Goal: Information Seeking & Learning: Learn about a topic

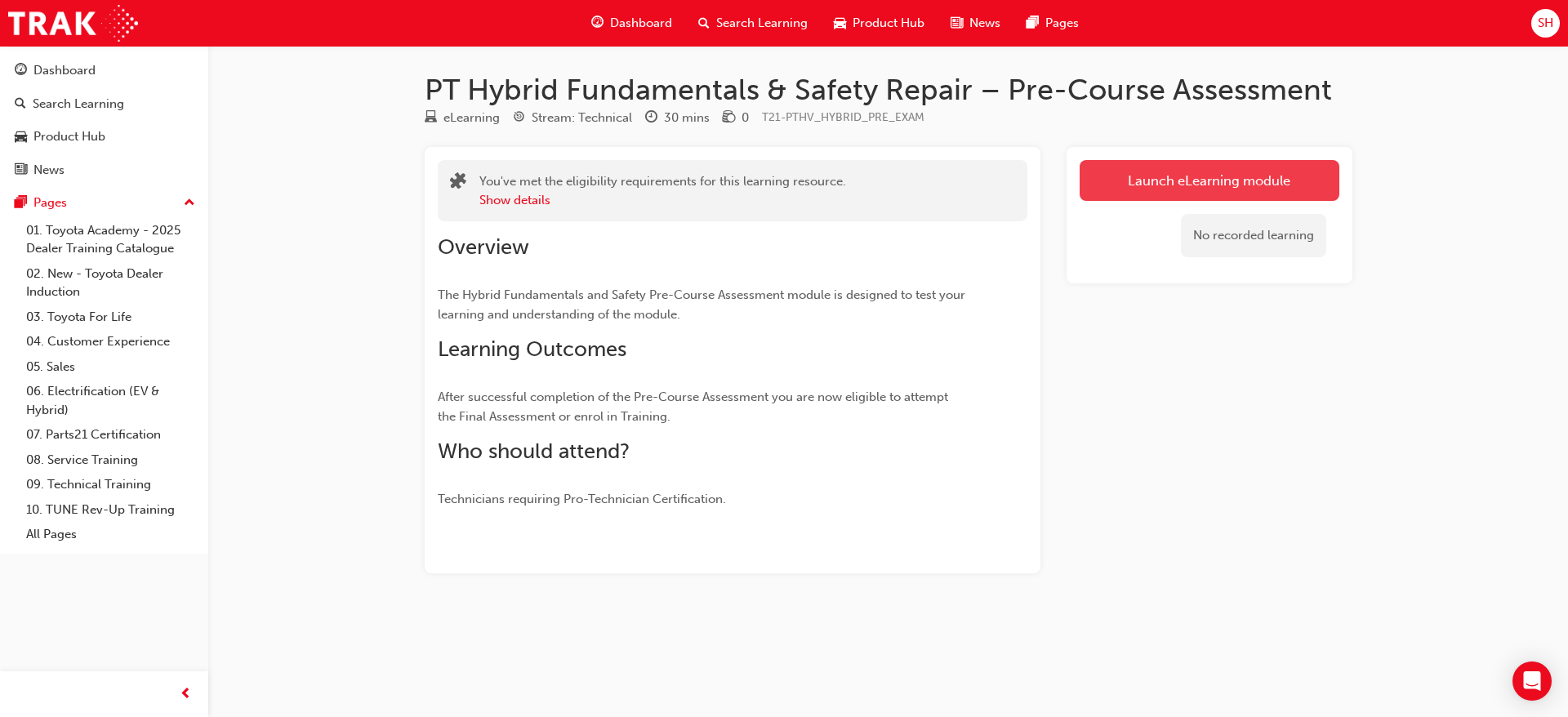
click at [1230, 181] on link "Launch eLearning module" at bounding box center [1209, 181] width 260 height 41
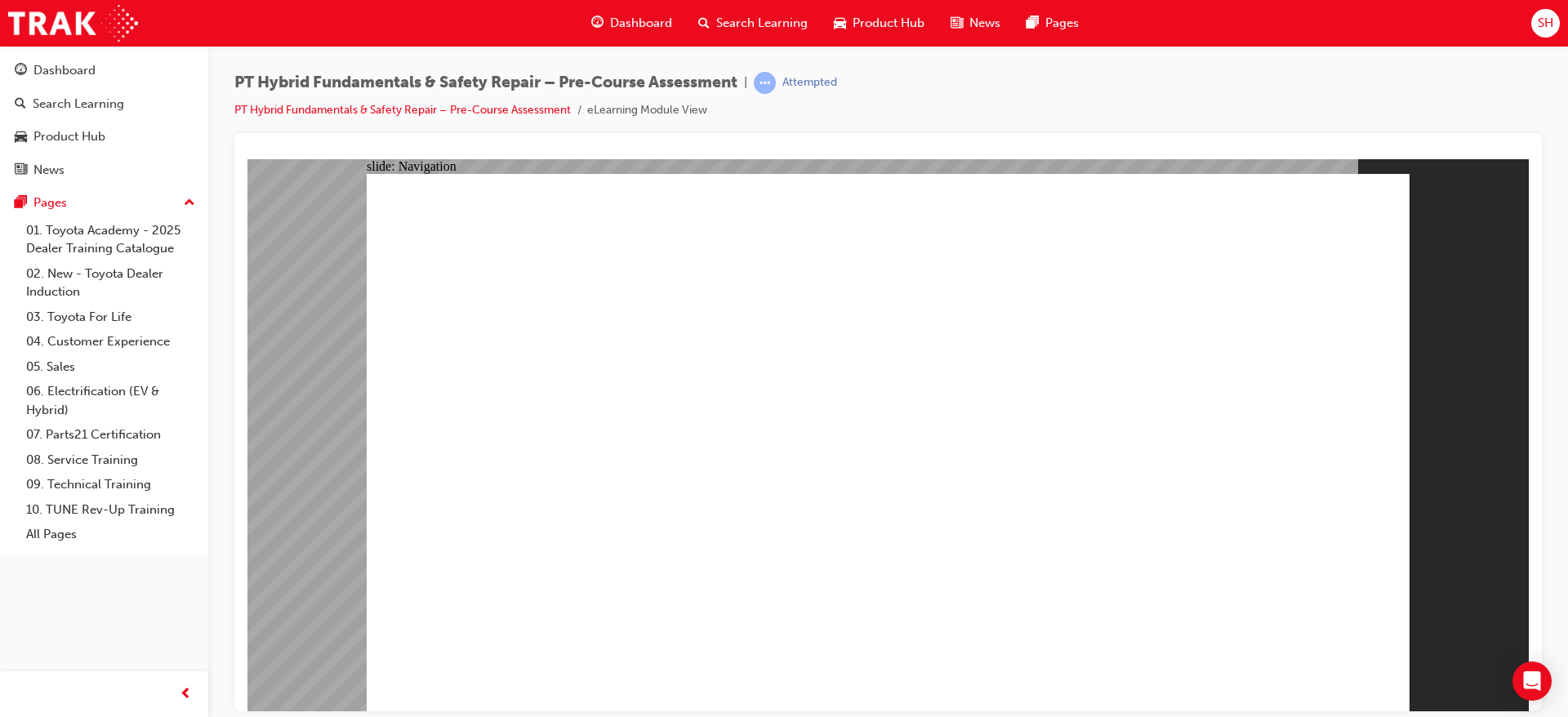
radio input "true"
drag, startPoint x: 608, startPoint y: 231, endPoint x: 867, endPoint y: 213, distance: 259.6
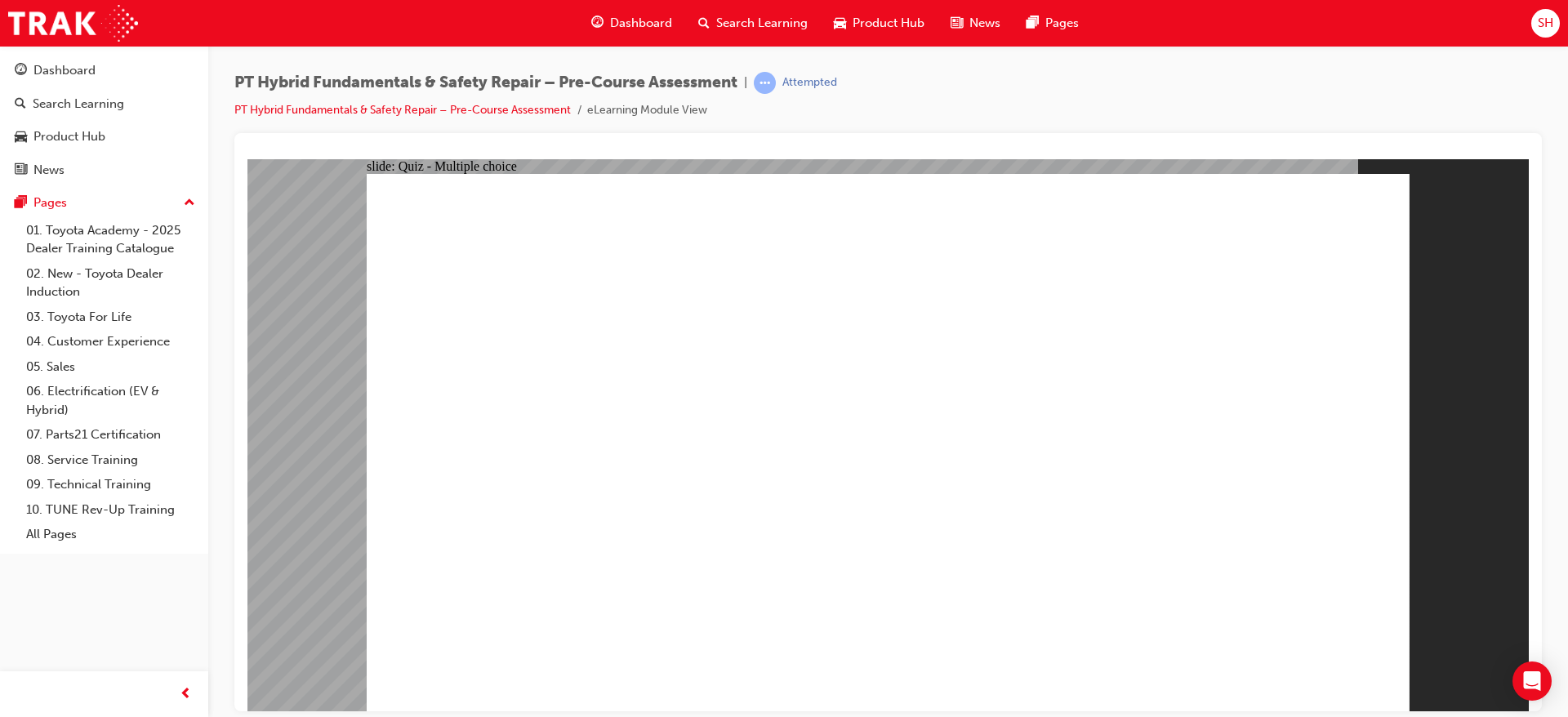
radio input "true"
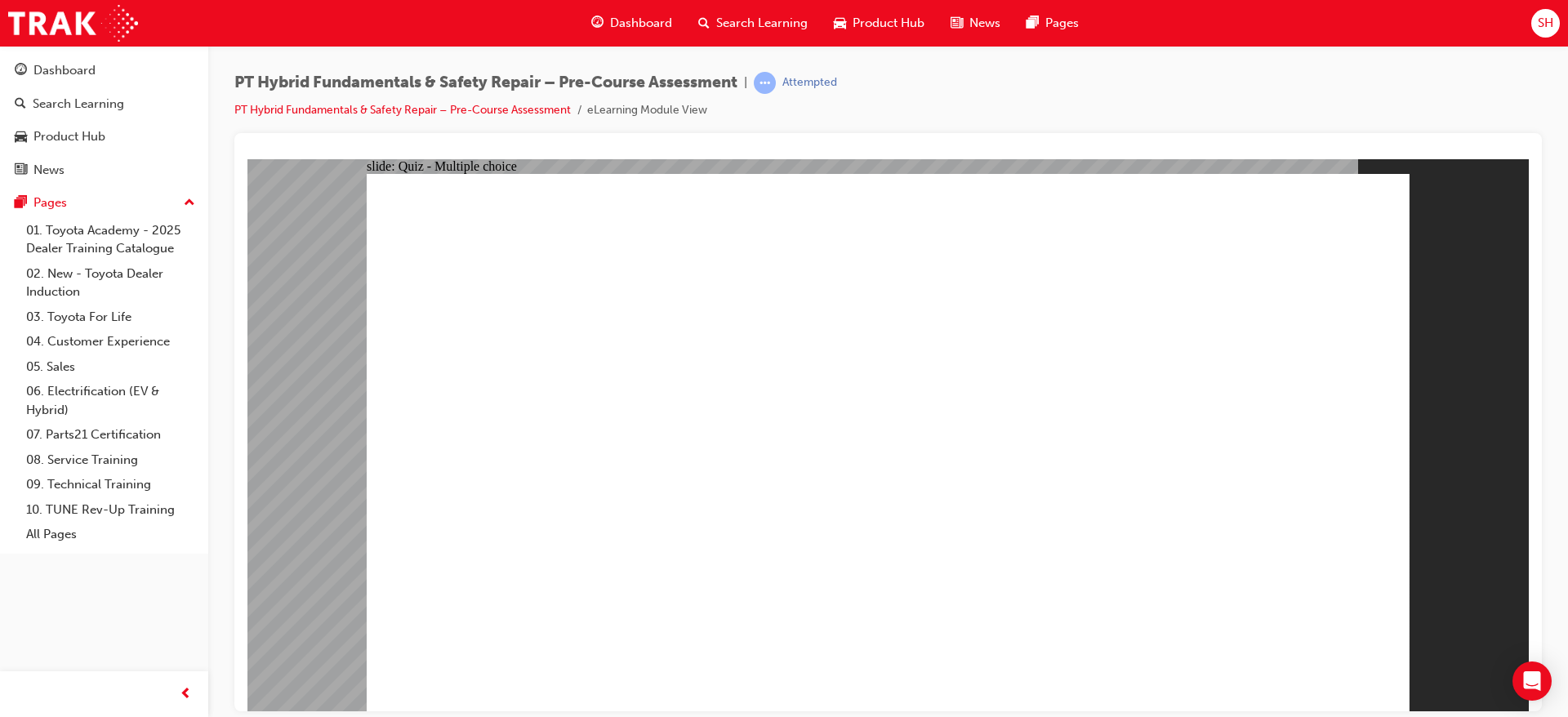
radio input "true"
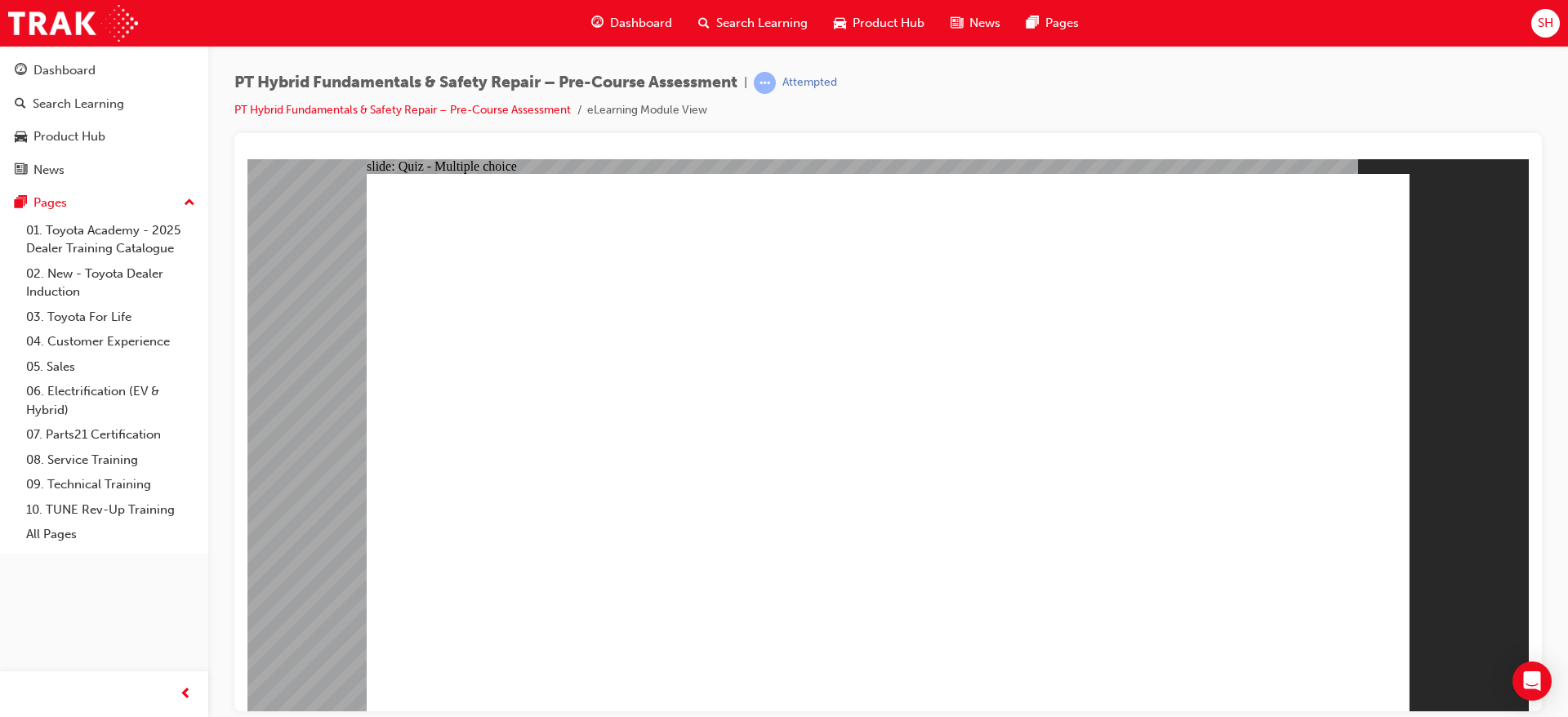
checkbox input "true"
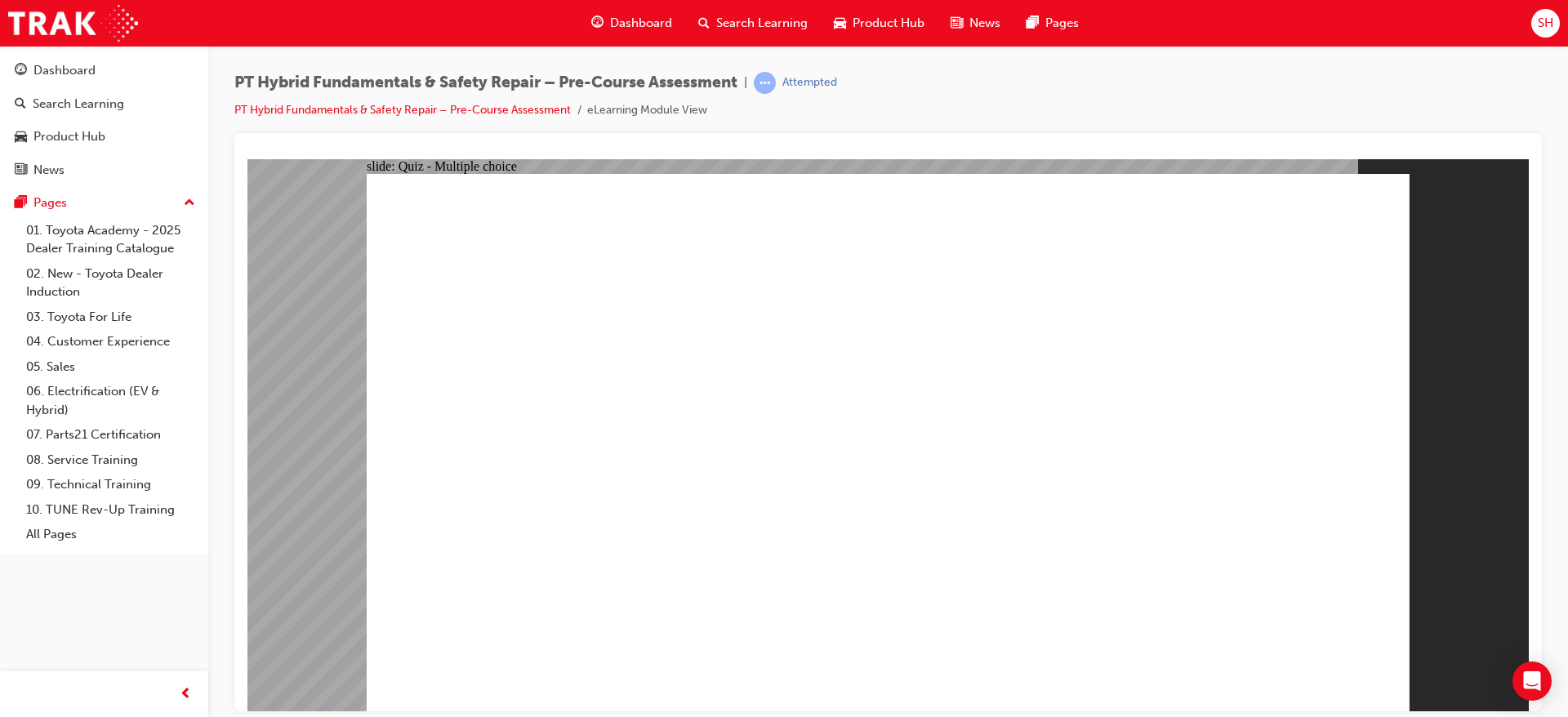
checkbox input "true"
radio input "true"
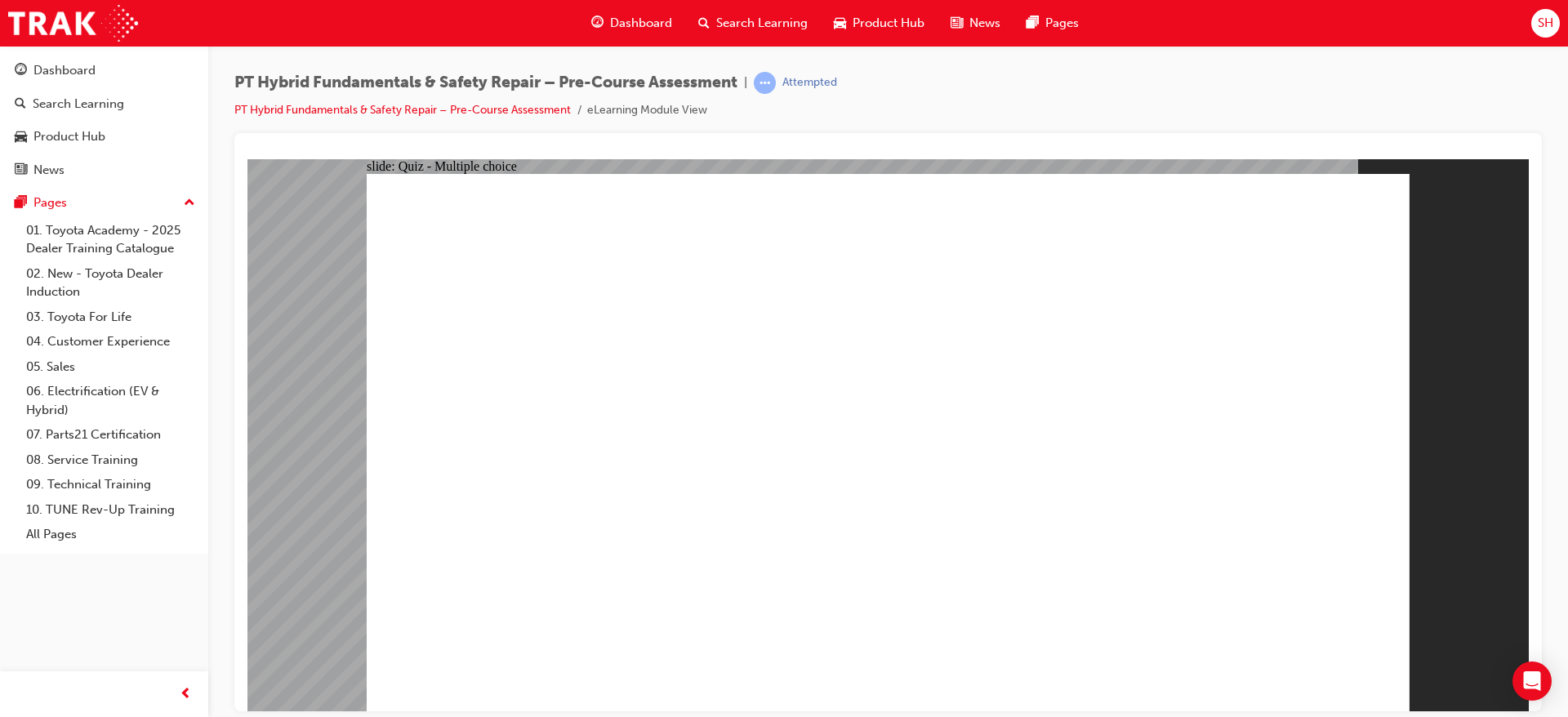
radio input "true"
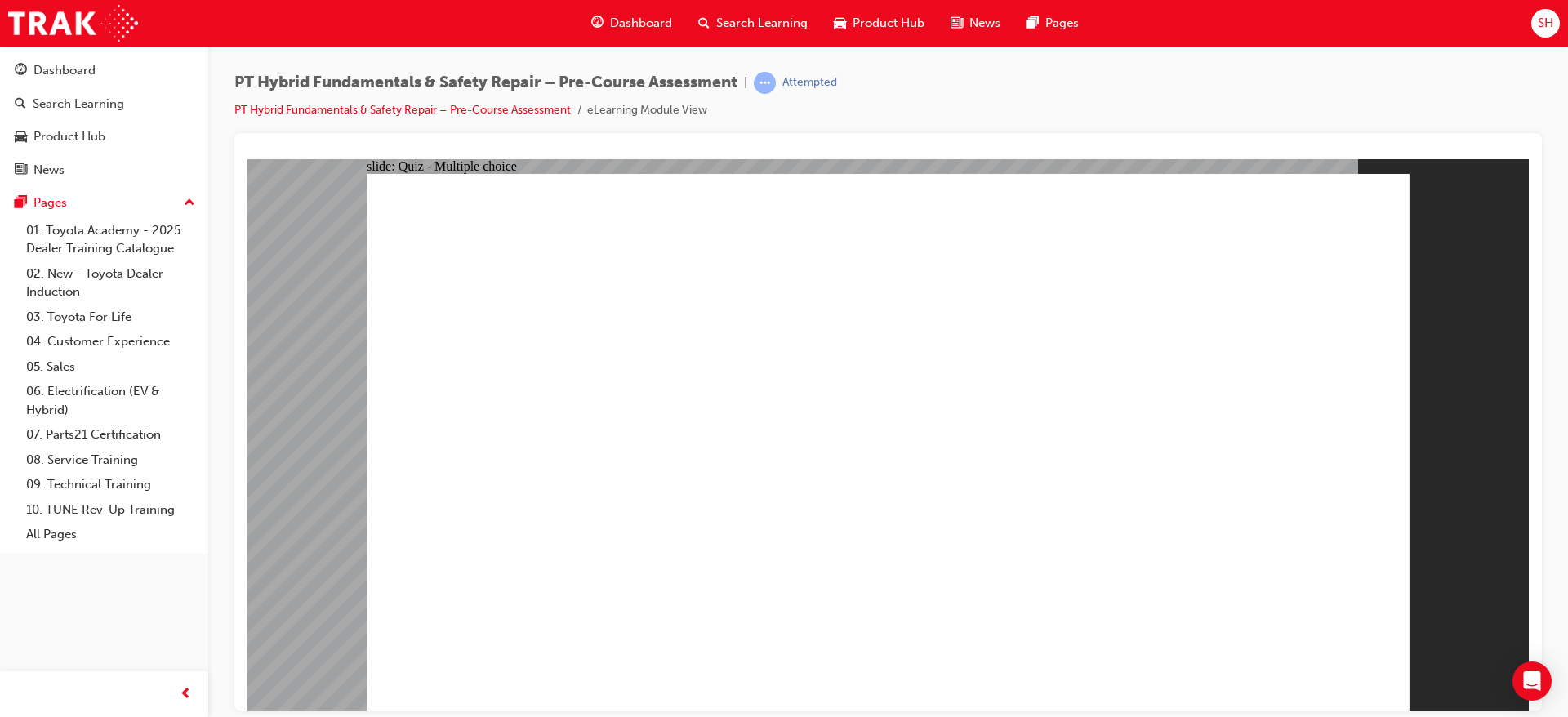
radio input "true"
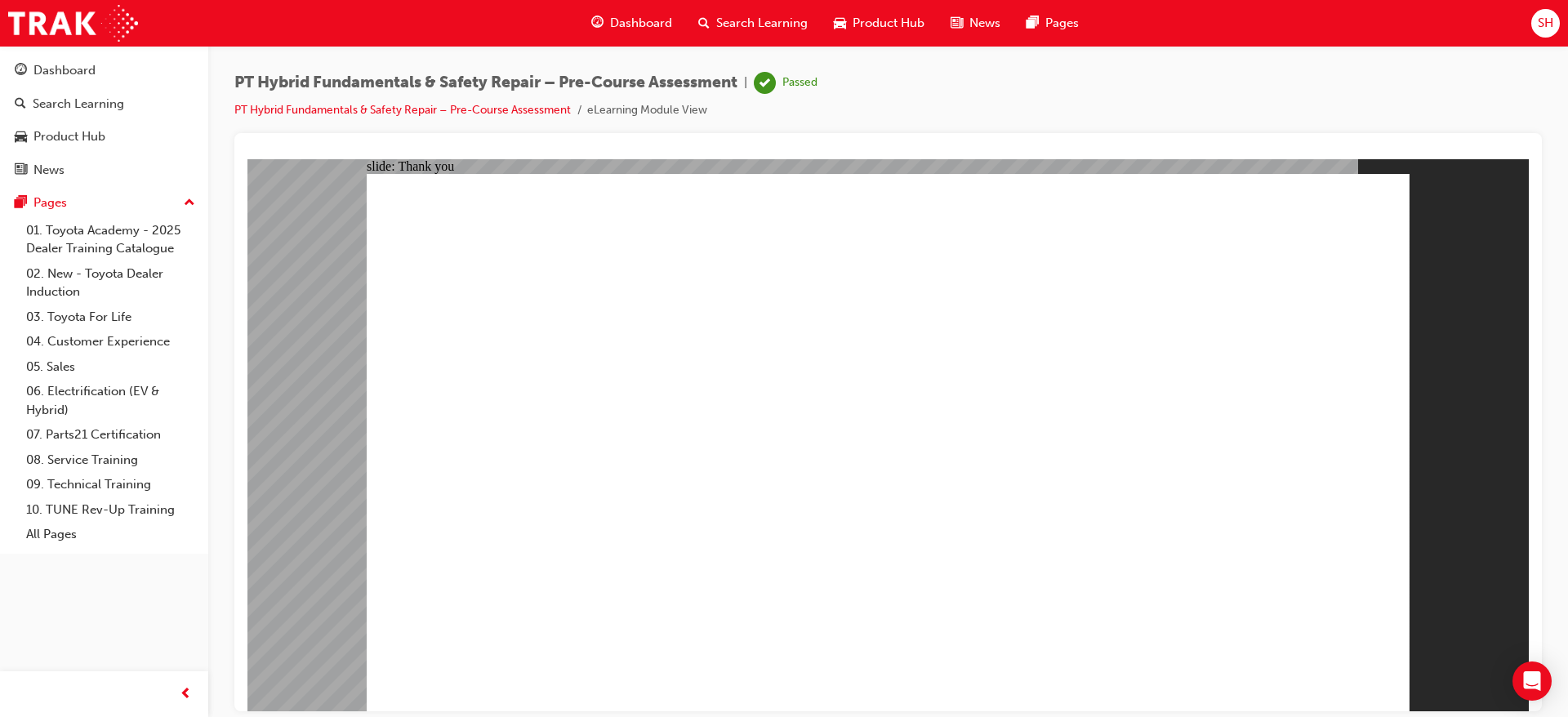
click at [663, 20] on span "Dashboard" at bounding box center [640, 23] width 62 height 19
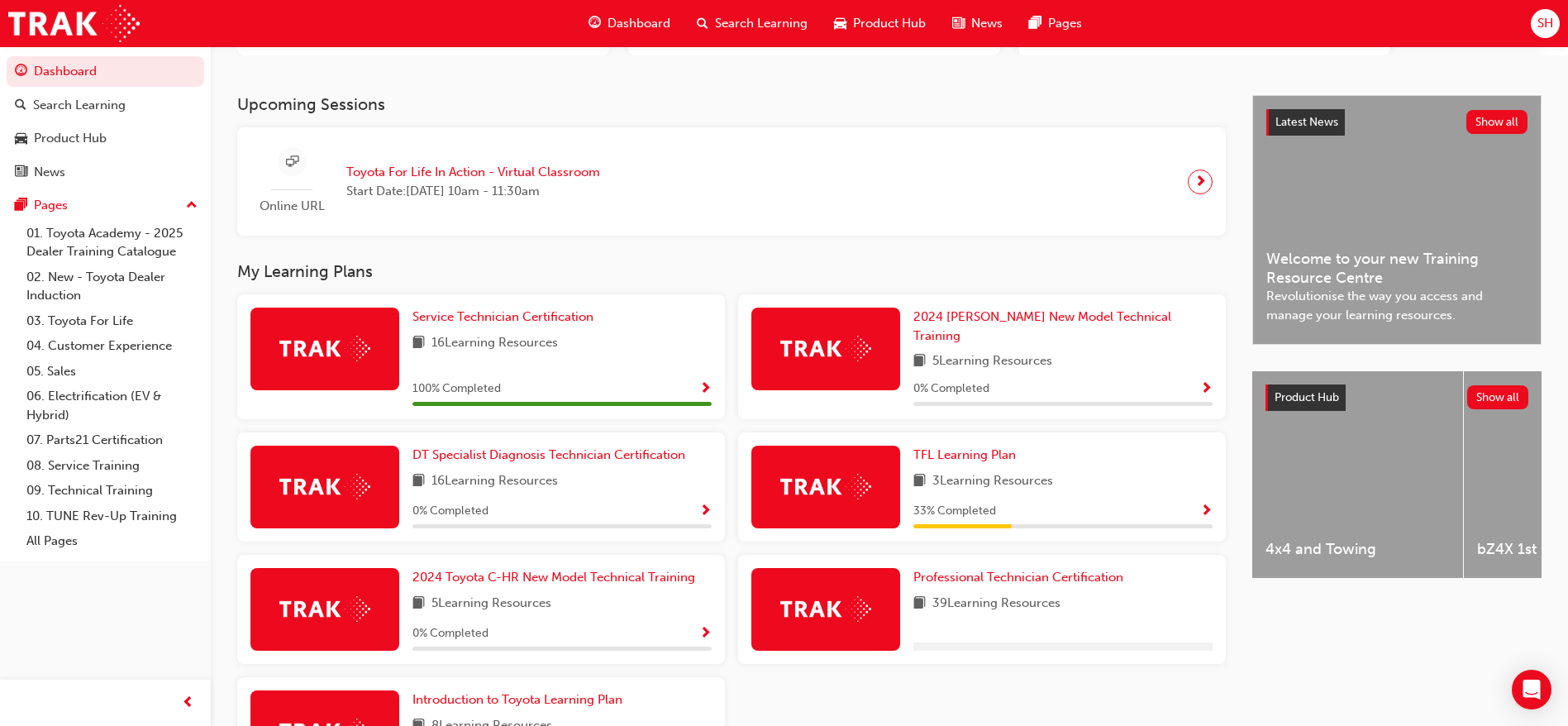
scroll to position [280, 0]
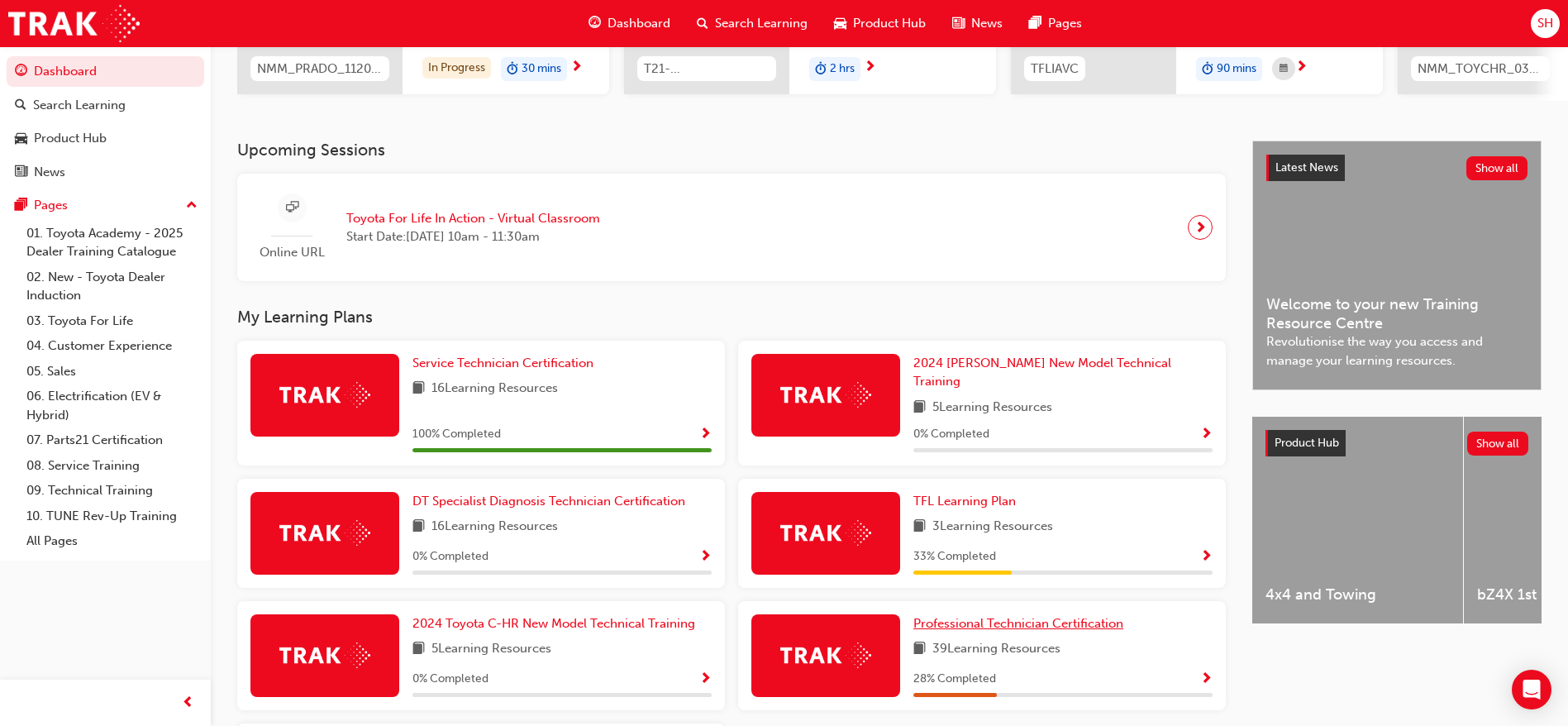
click at [1109, 622] on link "Professional Technician Certification" at bounding box center [1021, 623] width 216 height 19
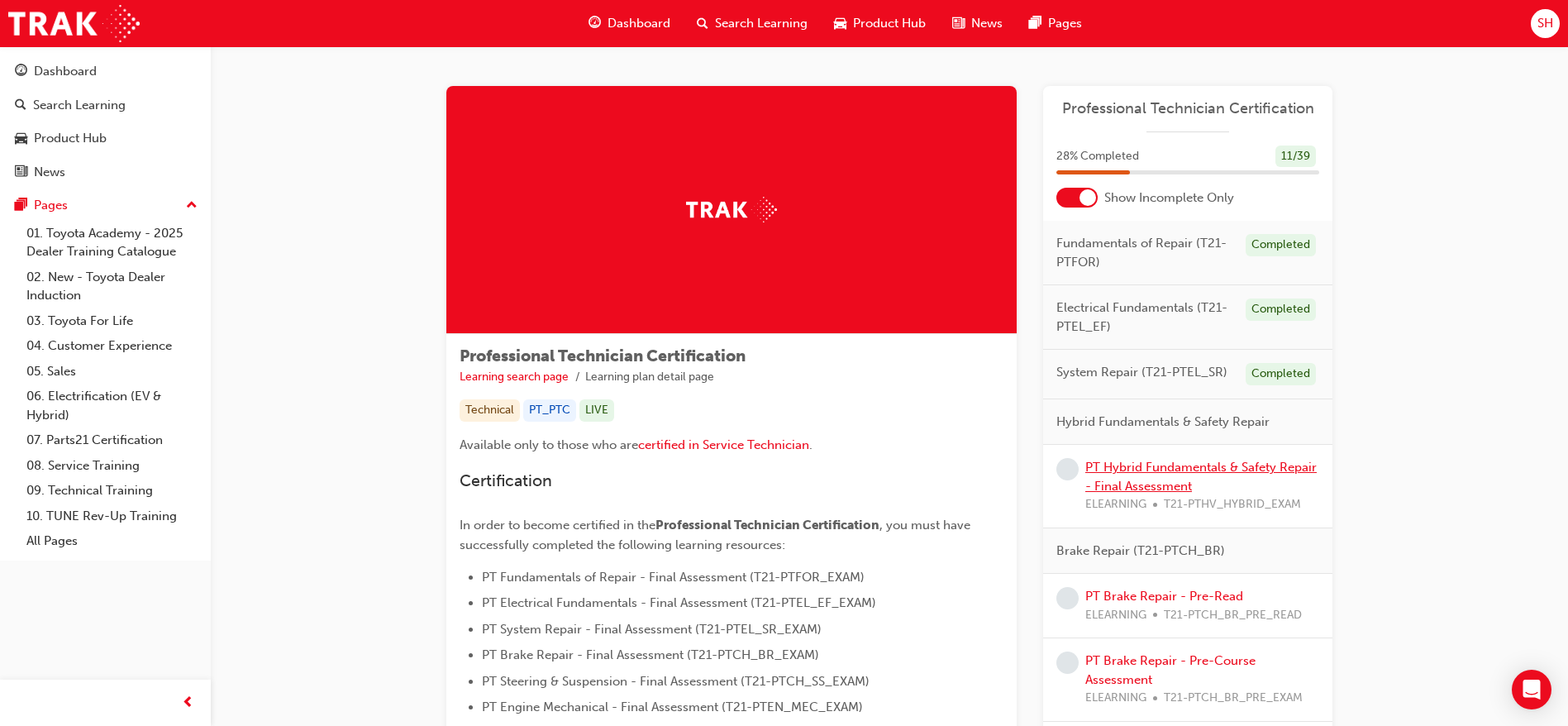
click at [1148, 470] on link "PT Hybrid Fundamentals & Safety Repair - Final Assessment" at bounding box center [1201, 476] width 231 height 34
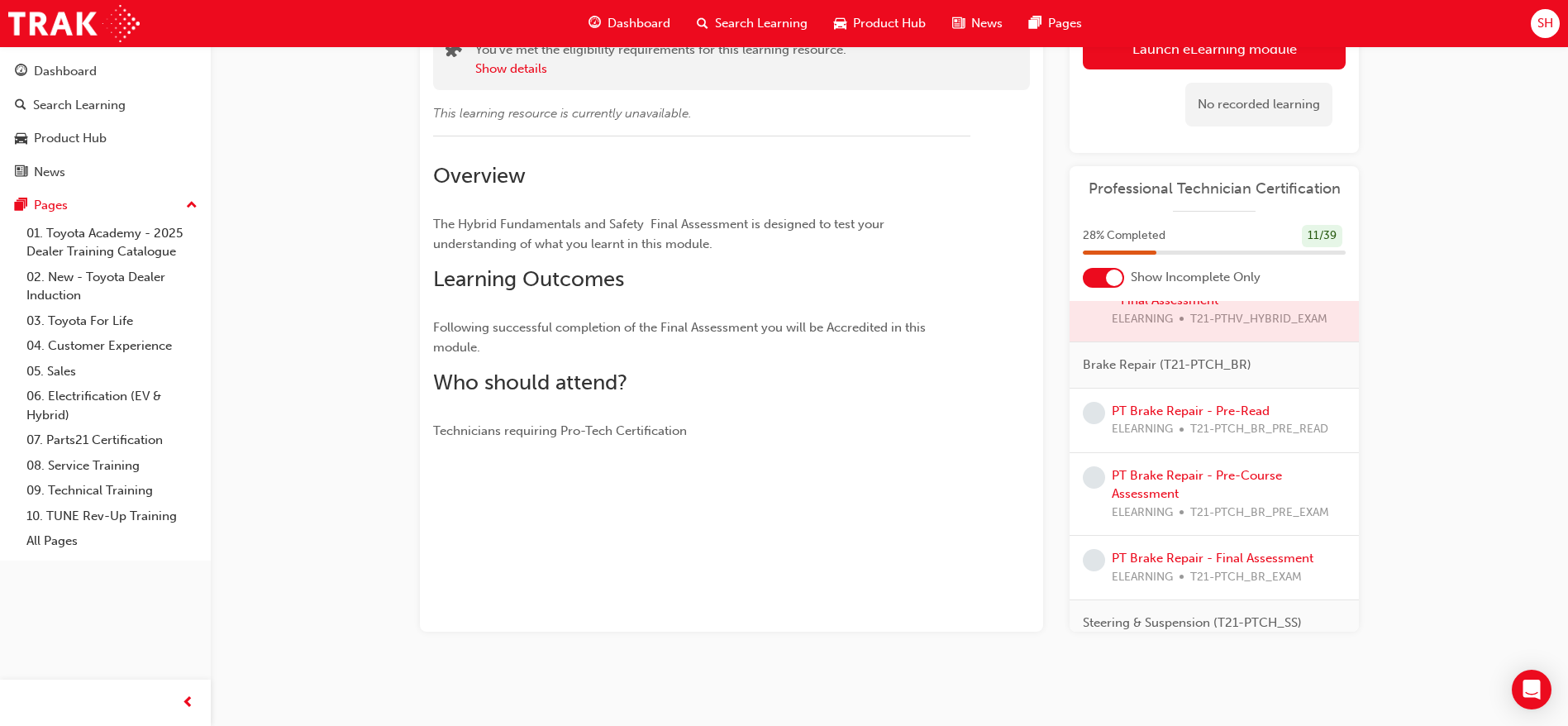
scroll to position [219, 0]
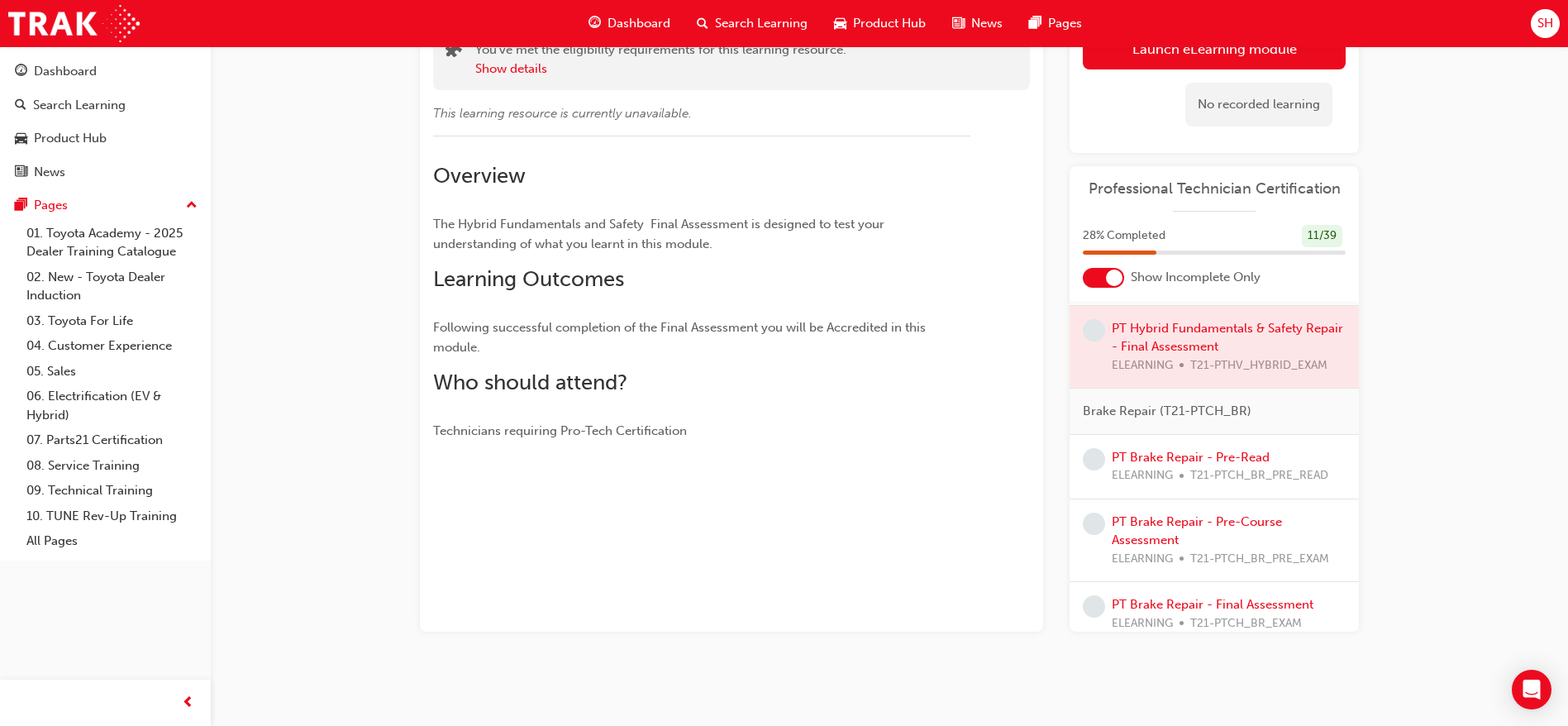
click at [1187, 343] on div at bounding box center [1214, 347] width 290 height 83
click at [1200, 58] on link "Launch eLearning module" at bounding box center [1214, 49] width 263 height 41
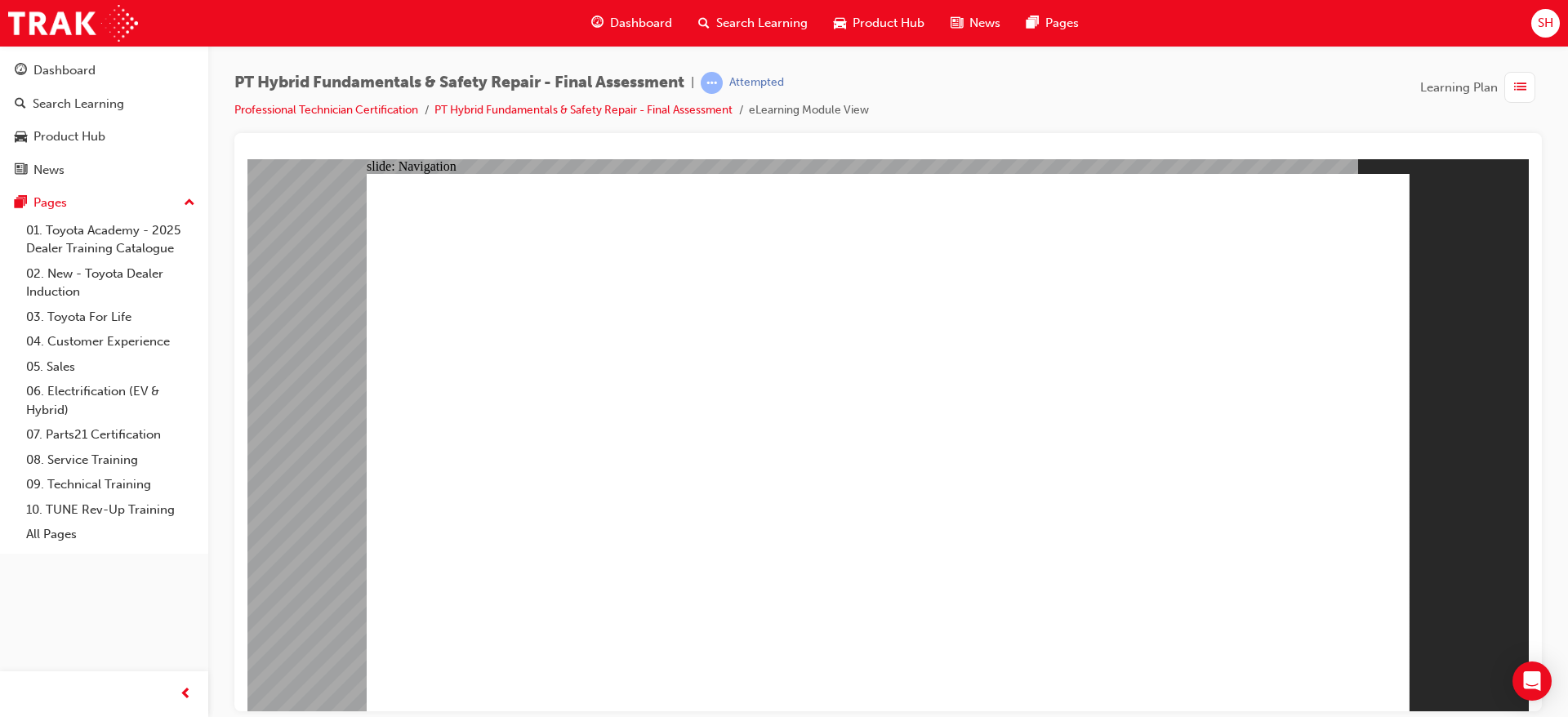
checkbox input "true"
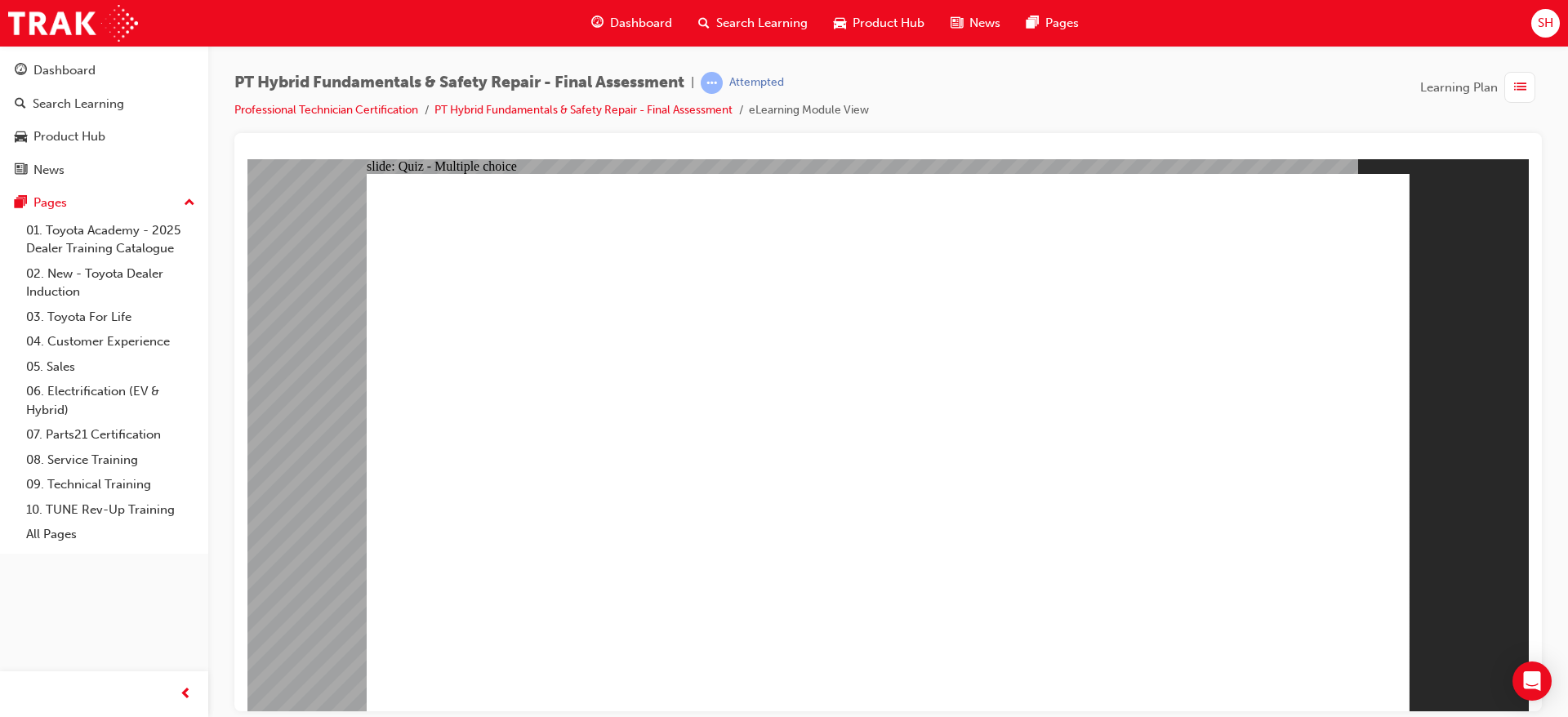
radio input "true"
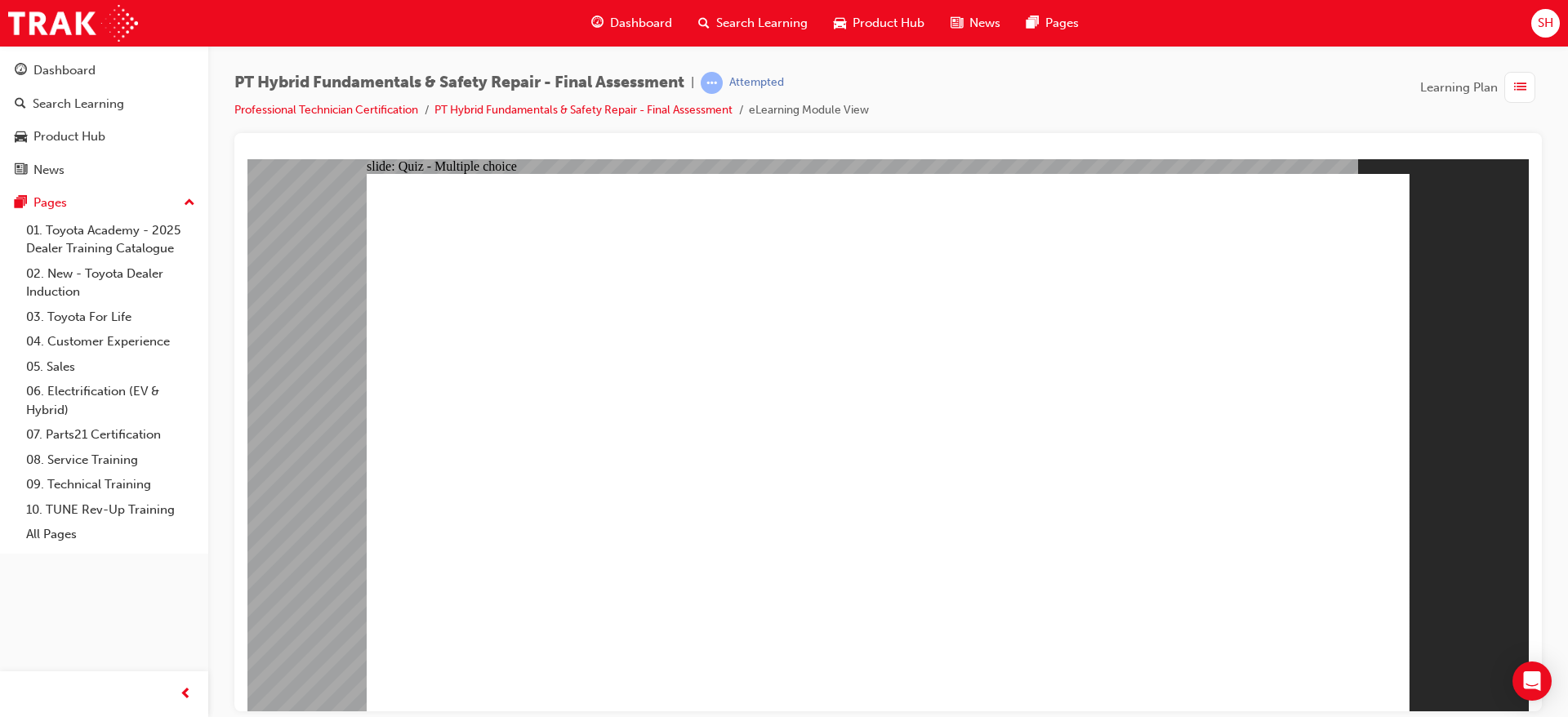
radio input "true"
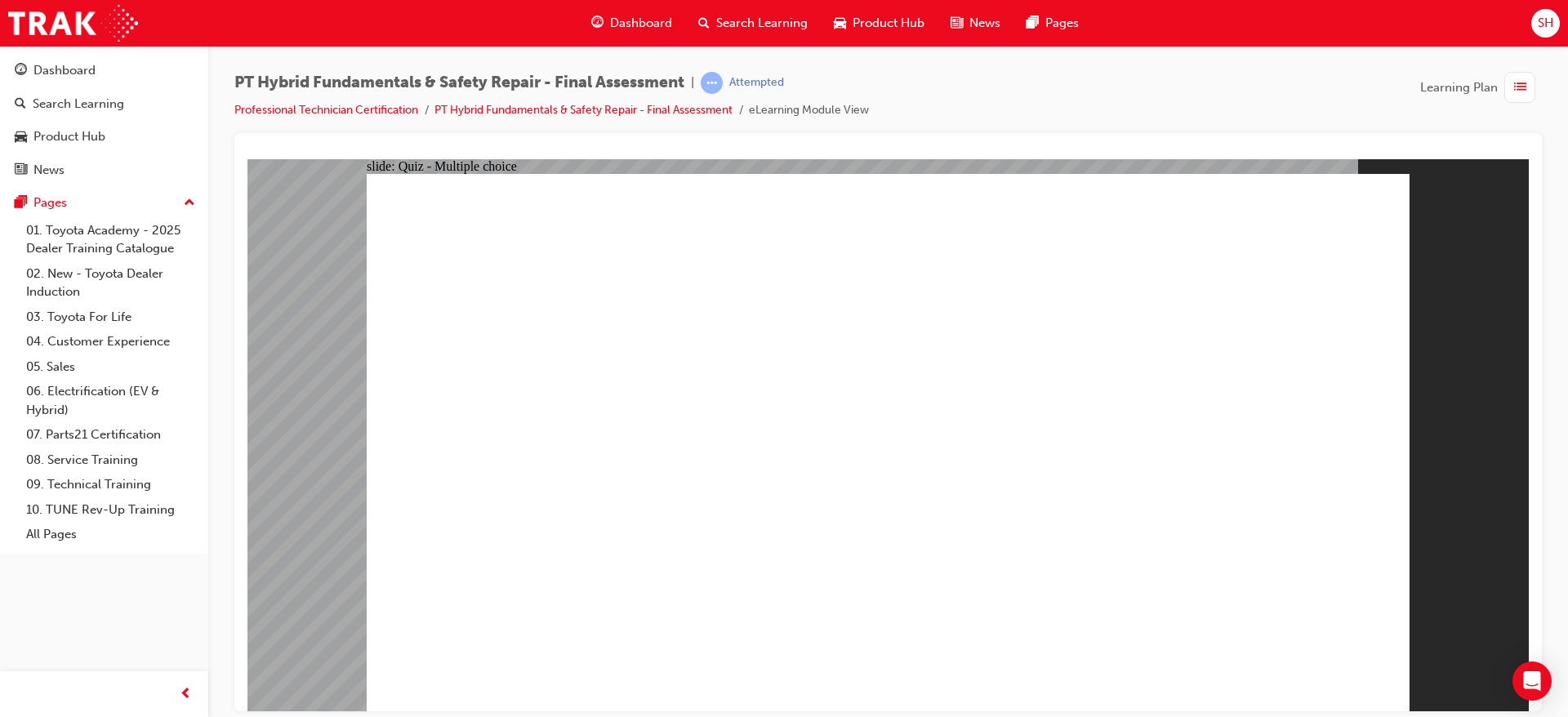
checkbox input "true"
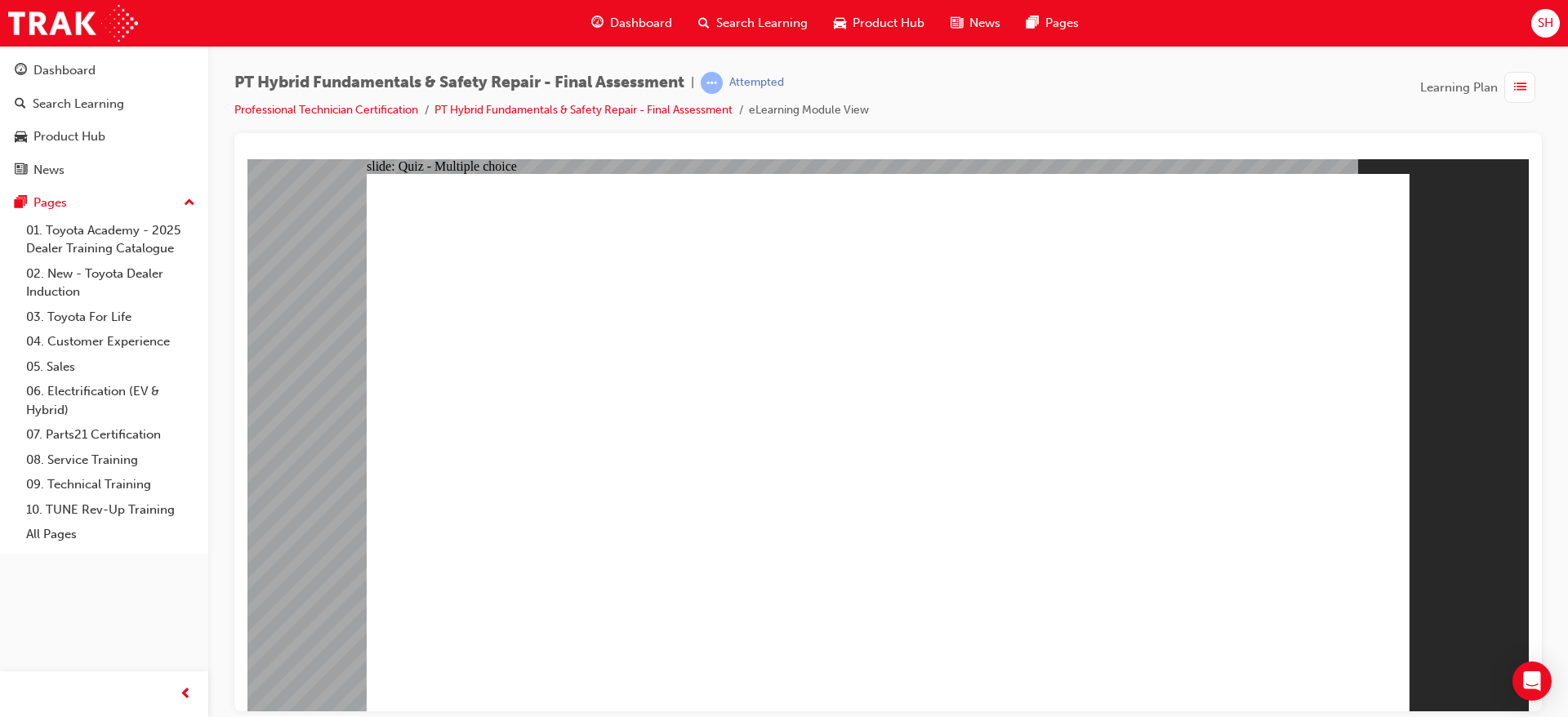
radio input "true"
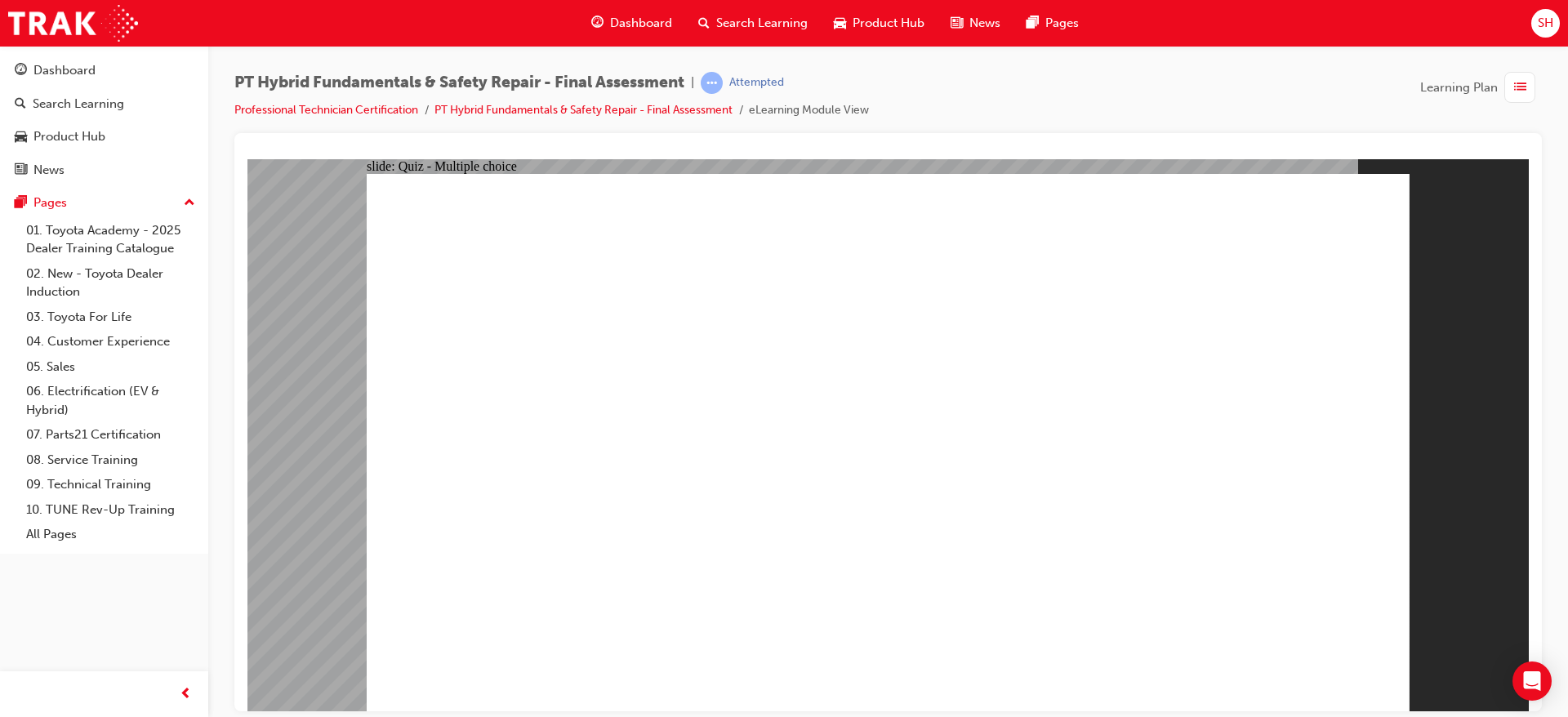
checkbox input "true"
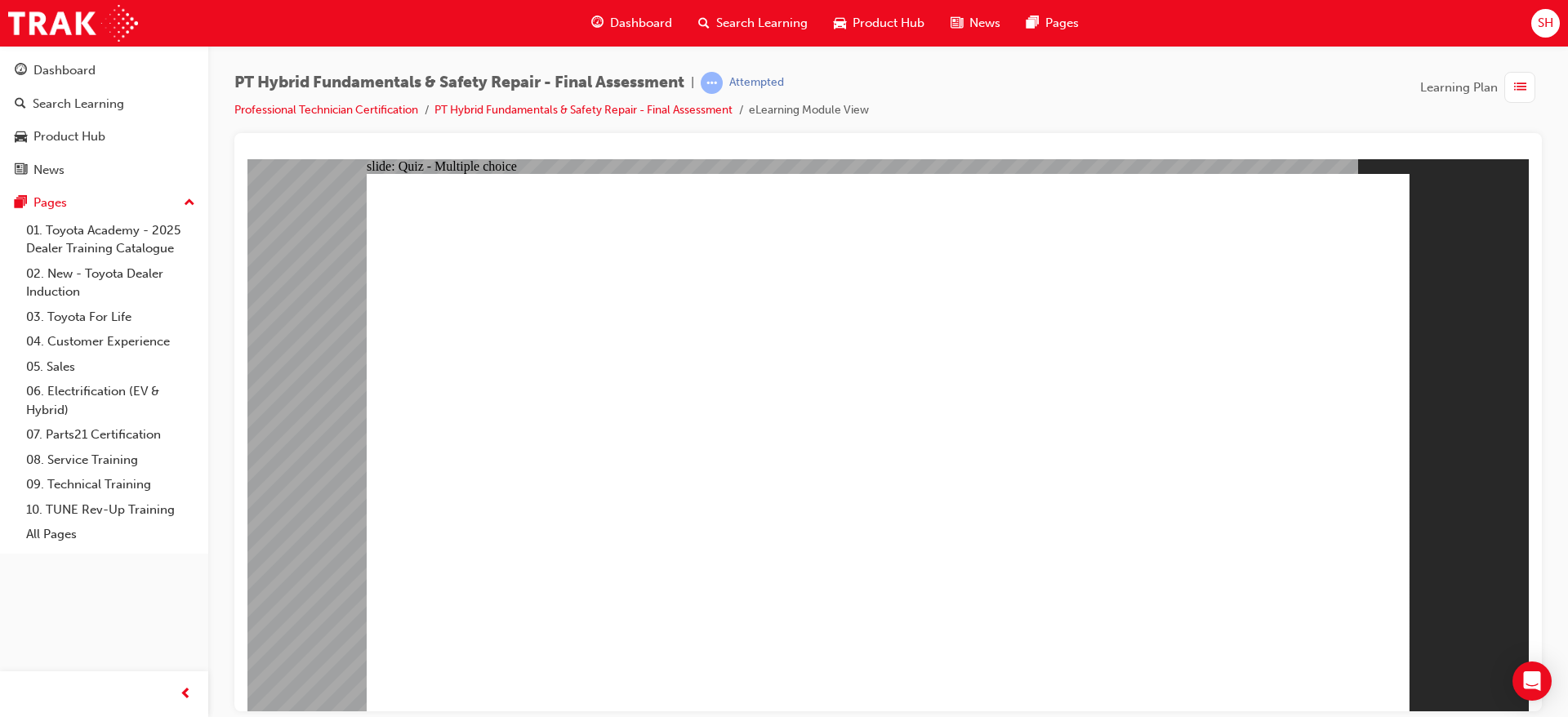
checkbox input "true"
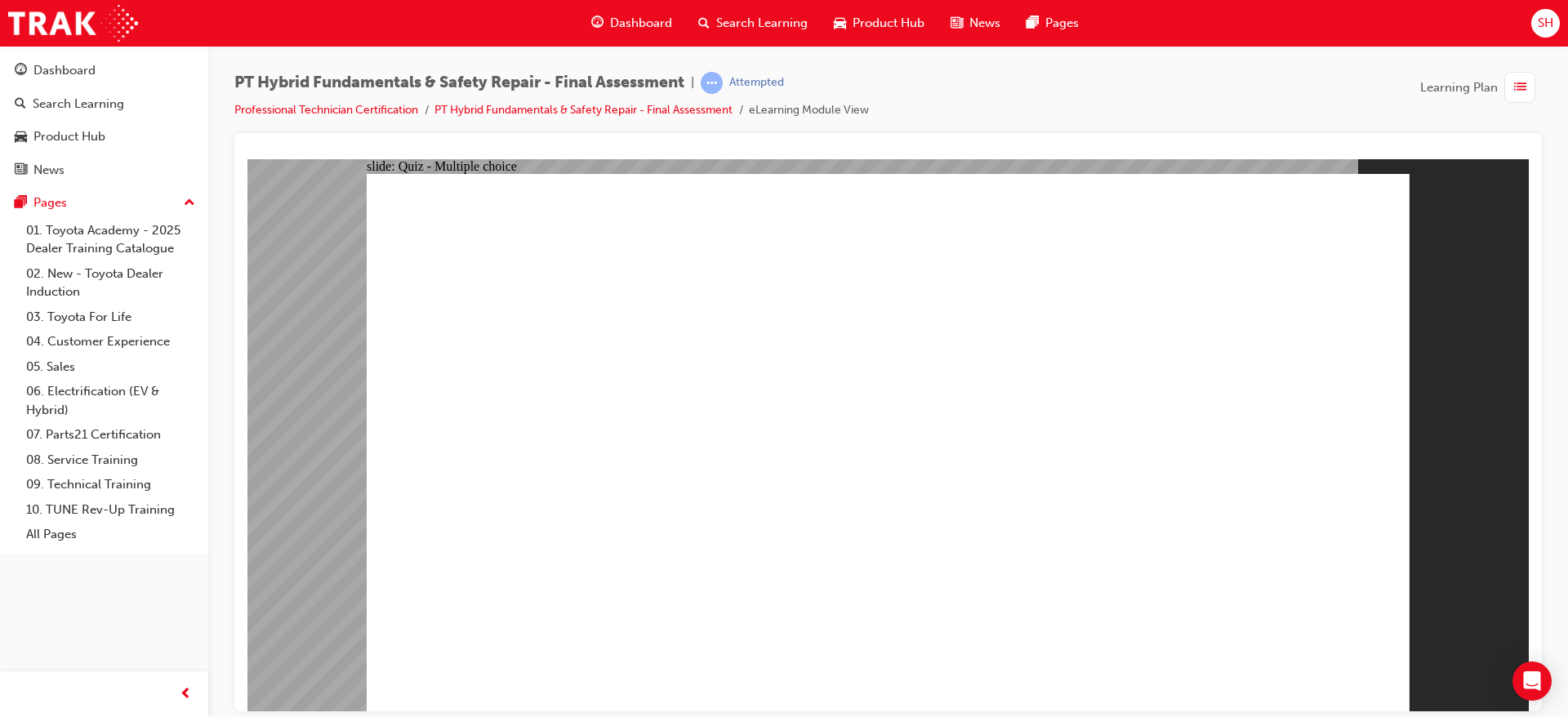
radio input "true"
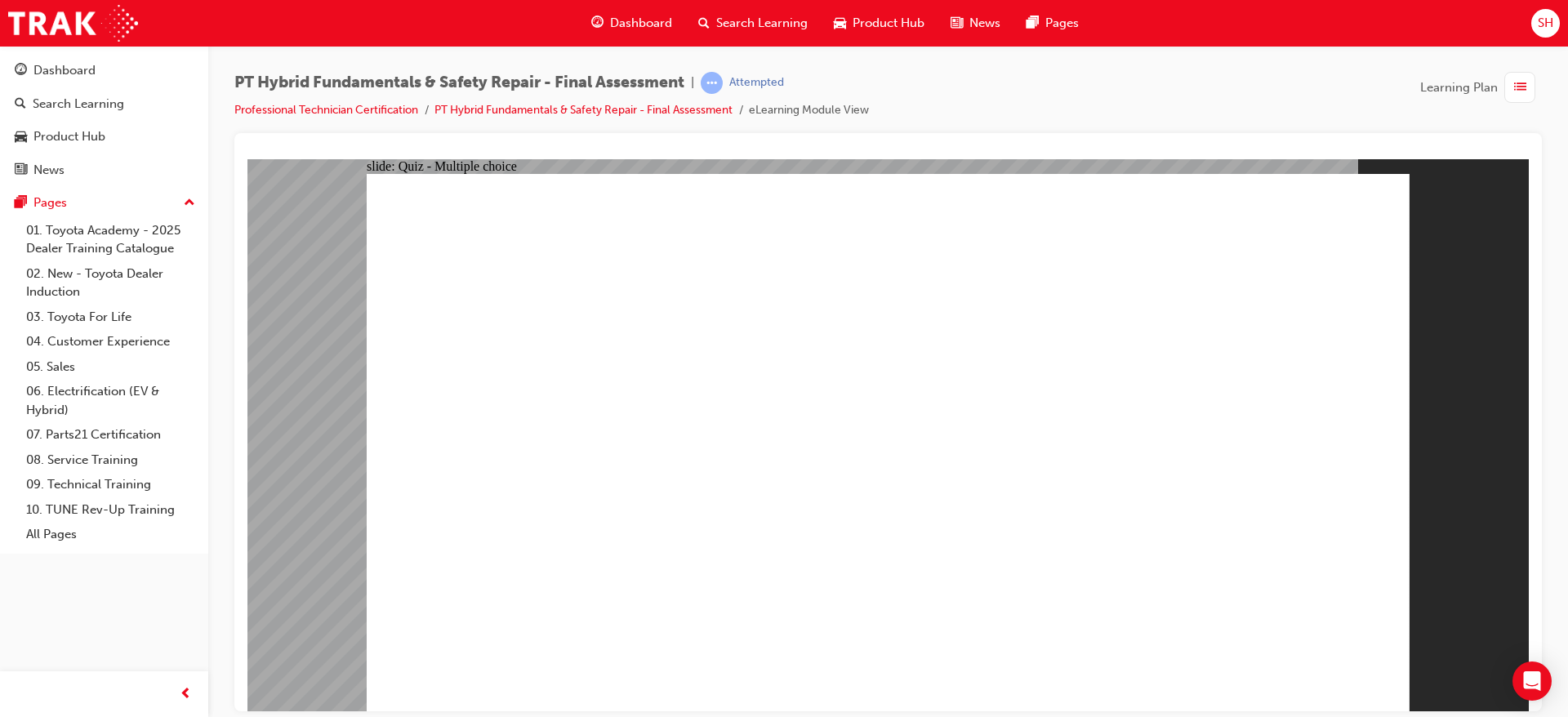
radio input "true"
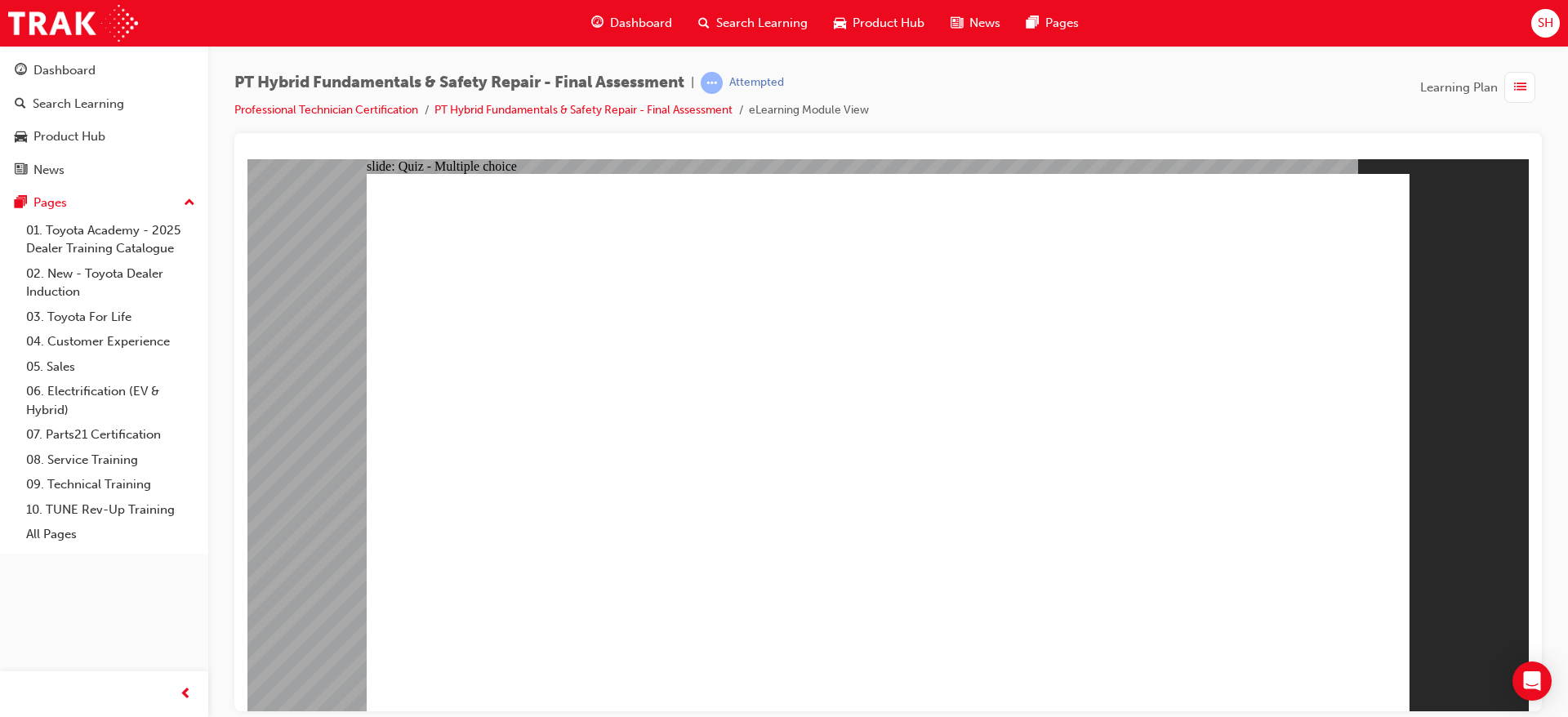
radio input "true"
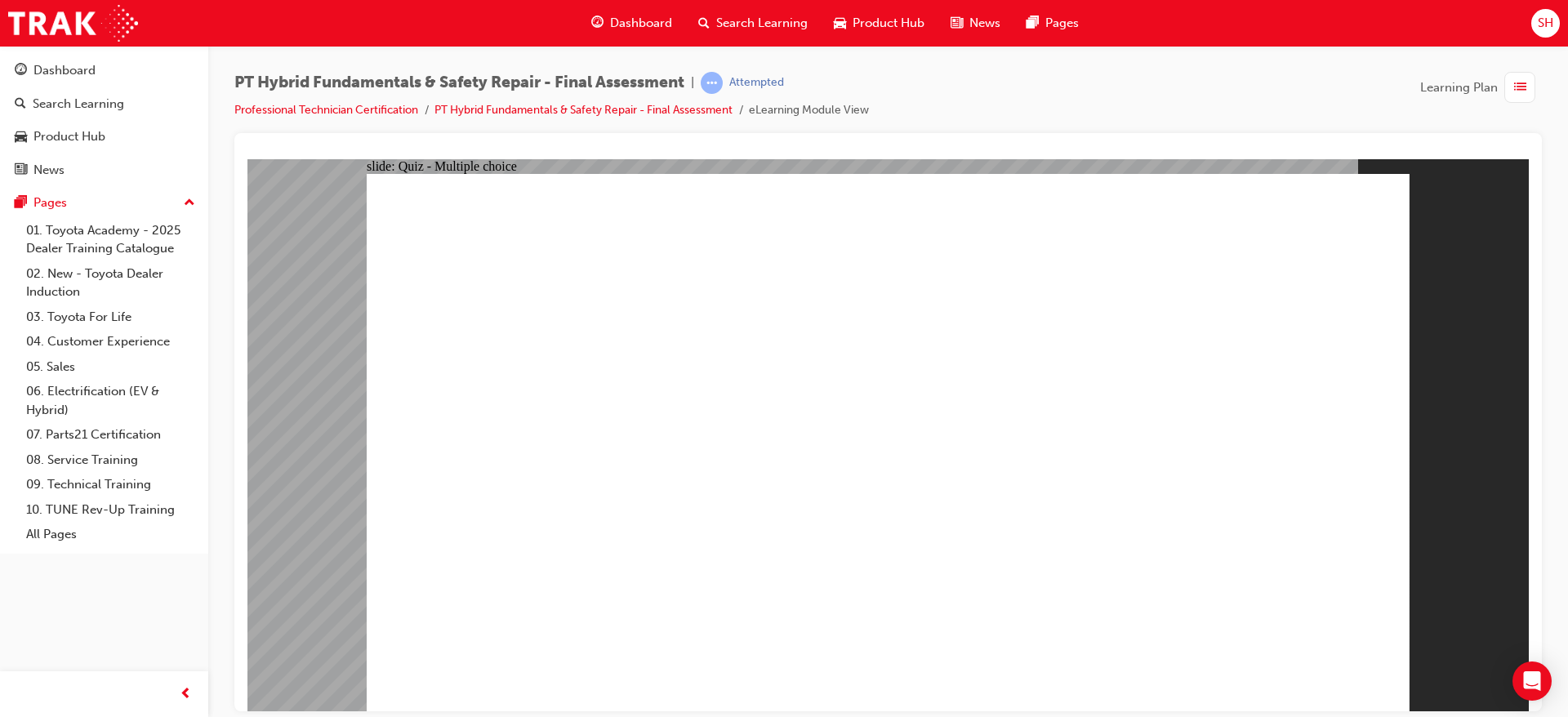
radio input "true"
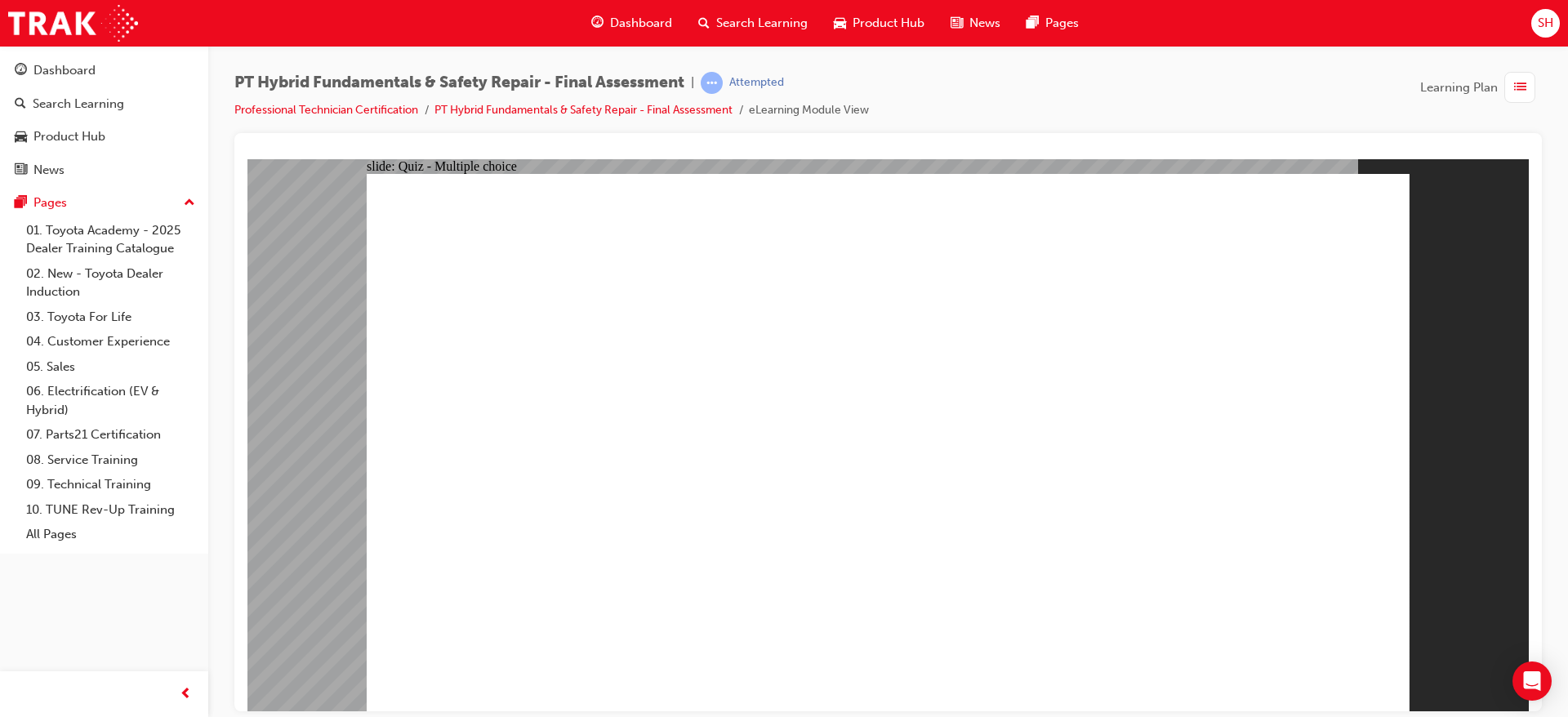
radio input "true"
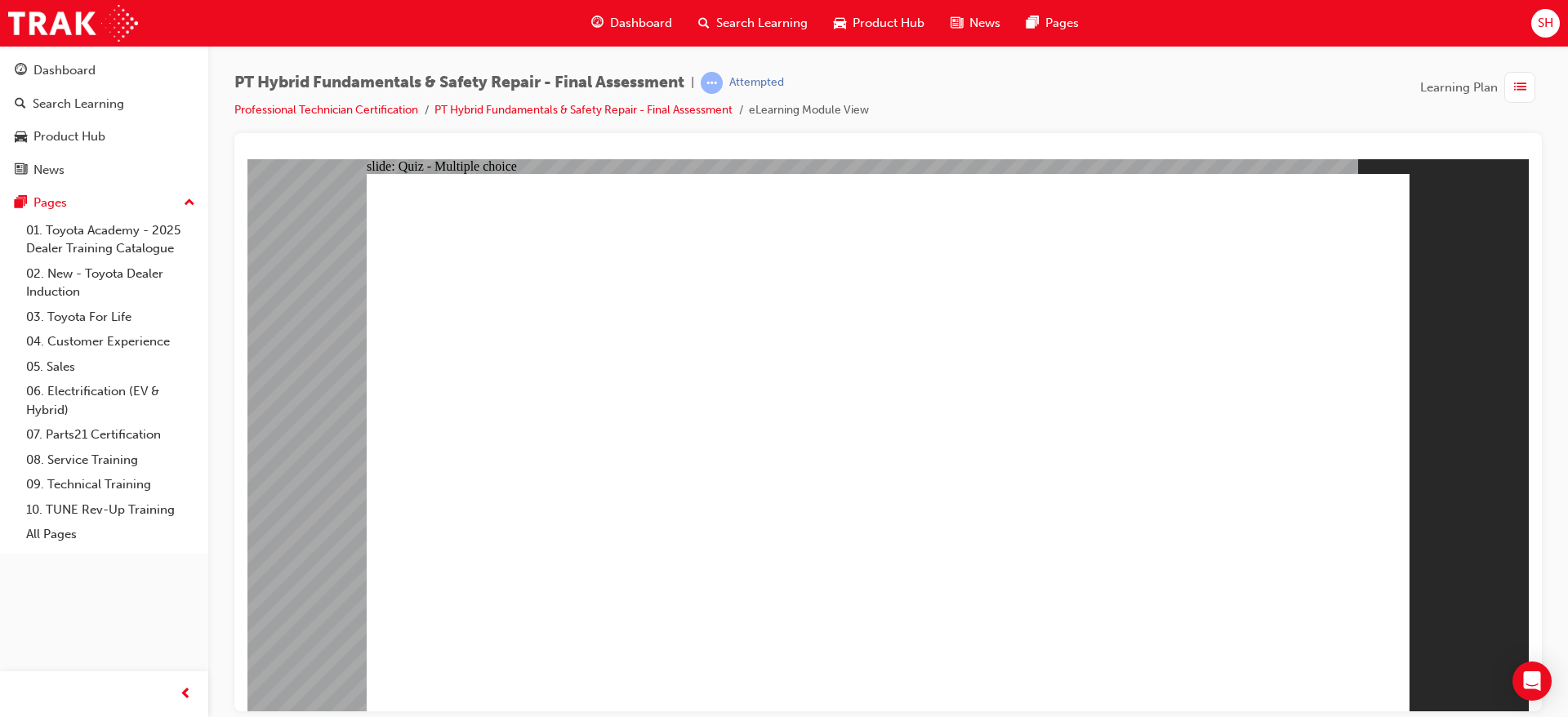
radio input "true"
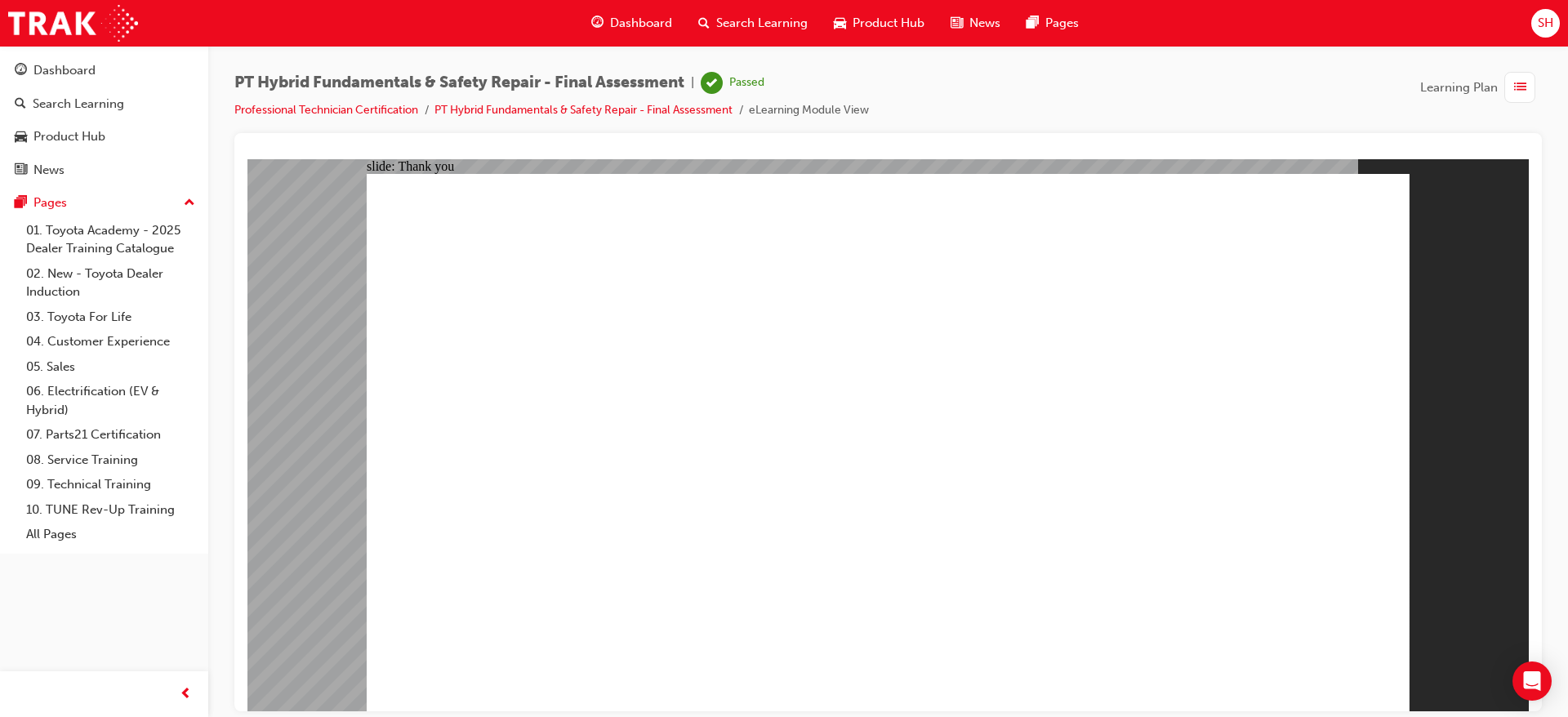
click at [629, 20] on span "Dashboard" at bounding box center [640, 23] width 62 height 19
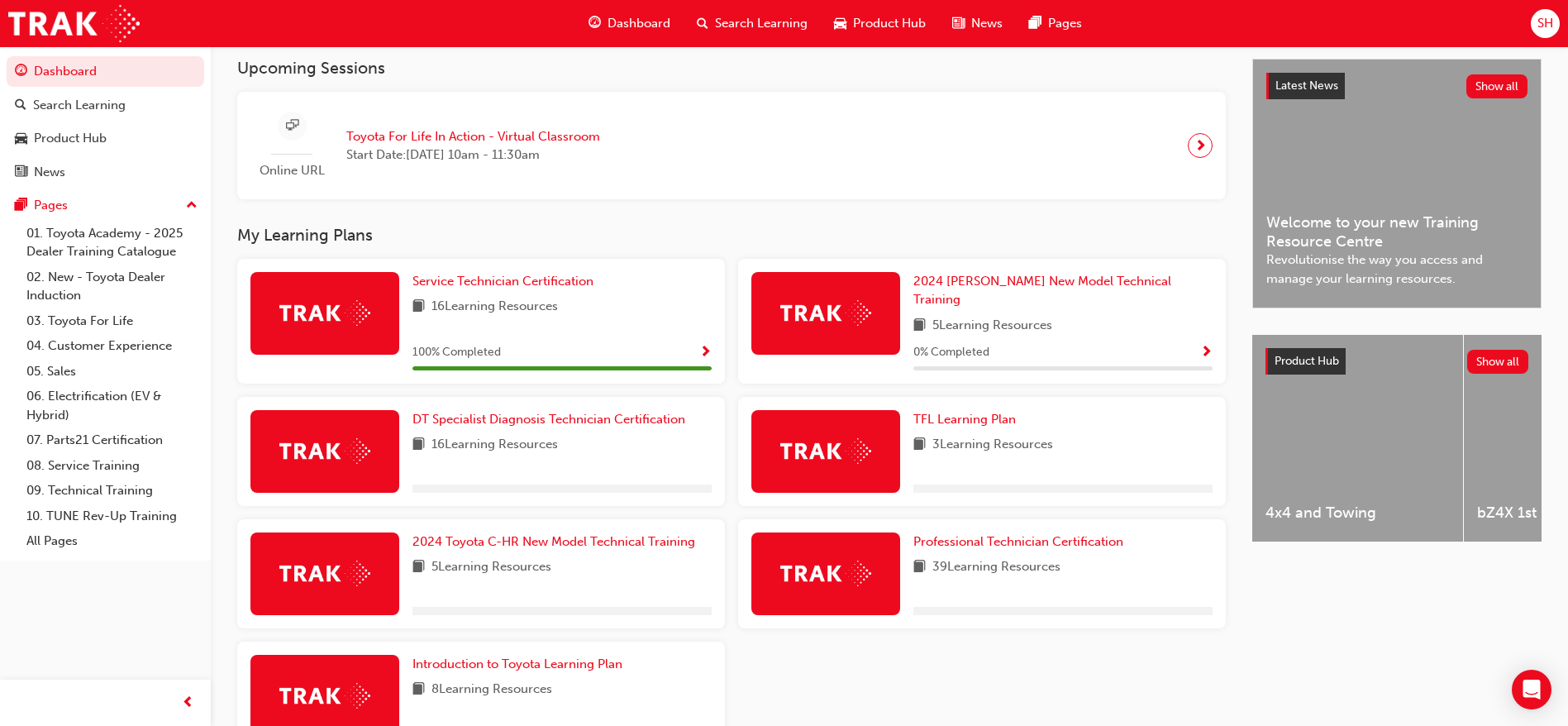
scroll to position [459, 0]
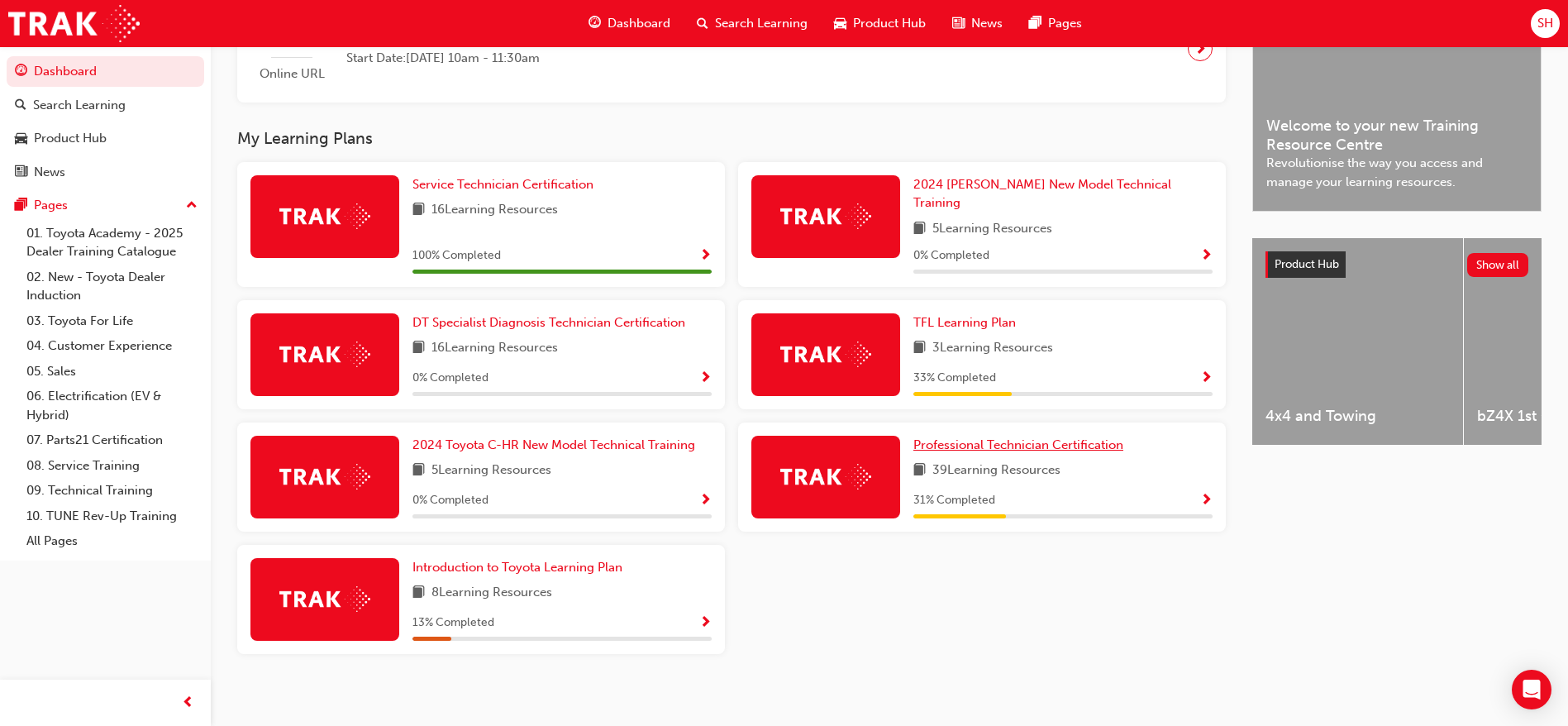
click at [1009, 437] on span "Professional Technician Certification" at bounding box center [1017, 444] width 209 height 15
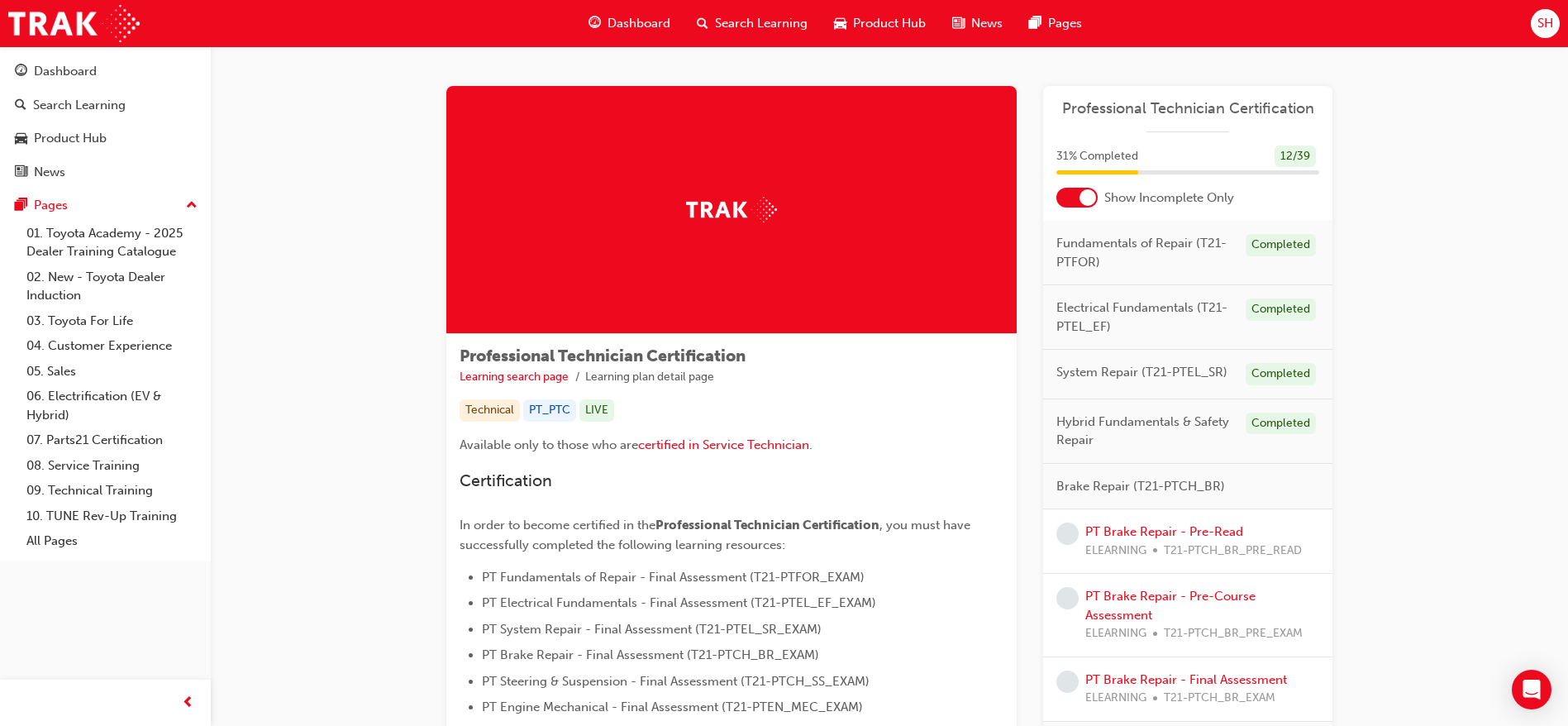
drag, startPoint x: 796, startPoint y: 112, endPoint x: 805, endPoint y: 141, distance: 30.4
click at [805, 141] on div at bounding box center [731, 210] width 570 height 248
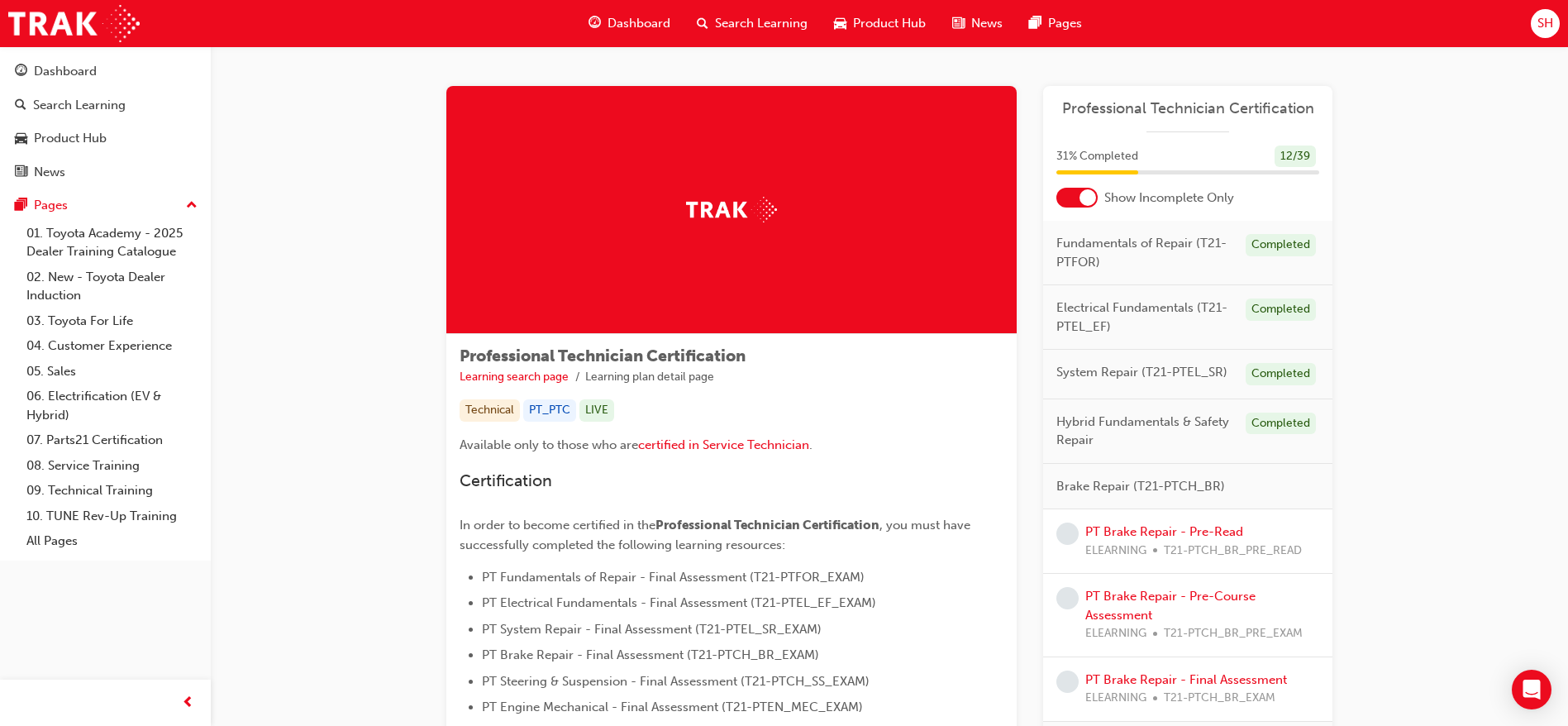
click at [805, 141] on div at bounding box center [731, 210] width 570 height 248
drag, startPoint x: 805, startPoint y: 141, endPoint x: 803, endPoint y: 150, distance: 9.2
click at [805, 141] on div at bounding box center [731, 210] width 570 height 248
click at [803, 150] on div at bounding box center [731, 210] width 570 height 248
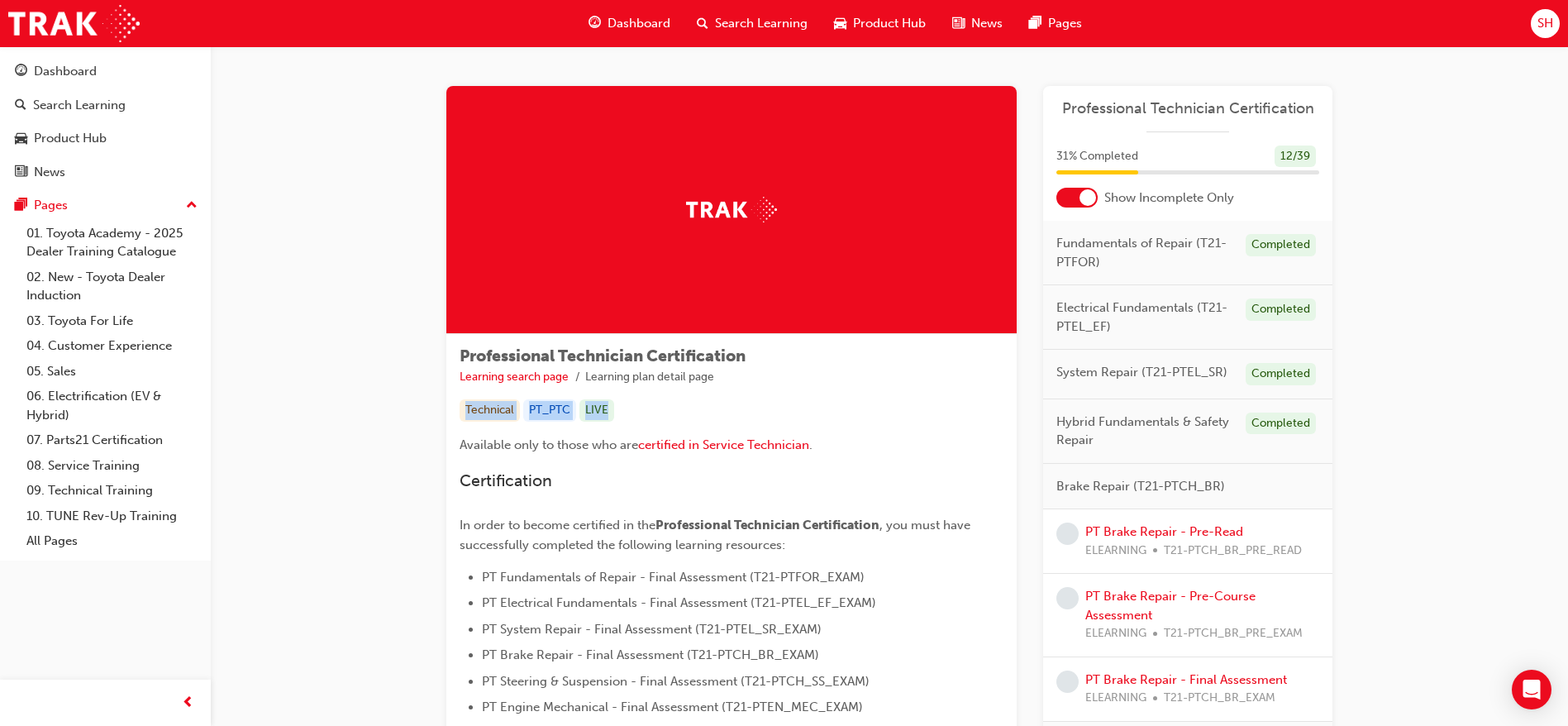
drag, startPoint x: 898, startPoint y: 414, endPoint x: 912, endPoint y: 379, distance: 37.7
click at [912, 379] on div "Professional Technician Certification Learning search page Learning plan detail…" at bounding box center [731, 727] width 570 height 787
drag, startPoint x: 908, startPoint y: 486, endPoint x: 899, endPoint y: 436, distance: 50.8
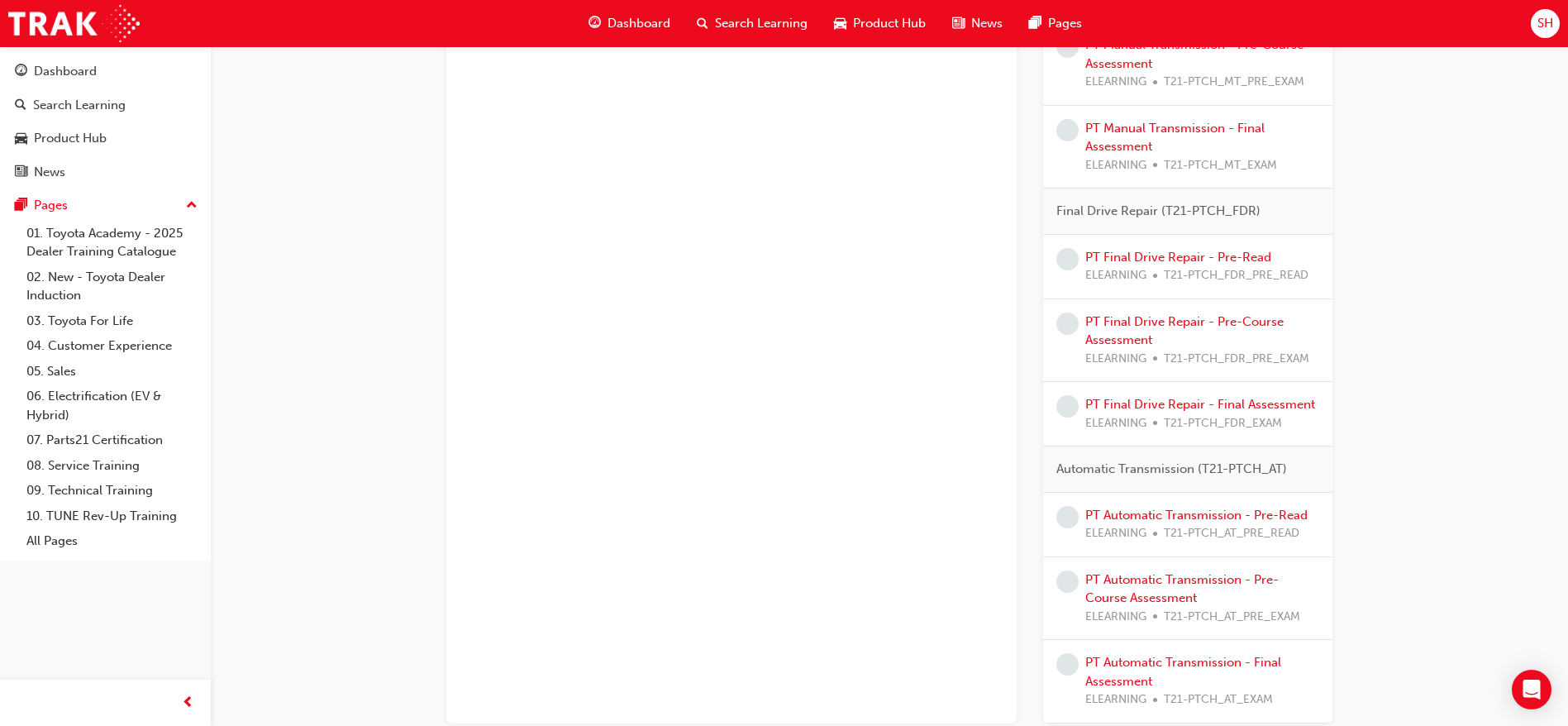
scroll to position [2477, 0]
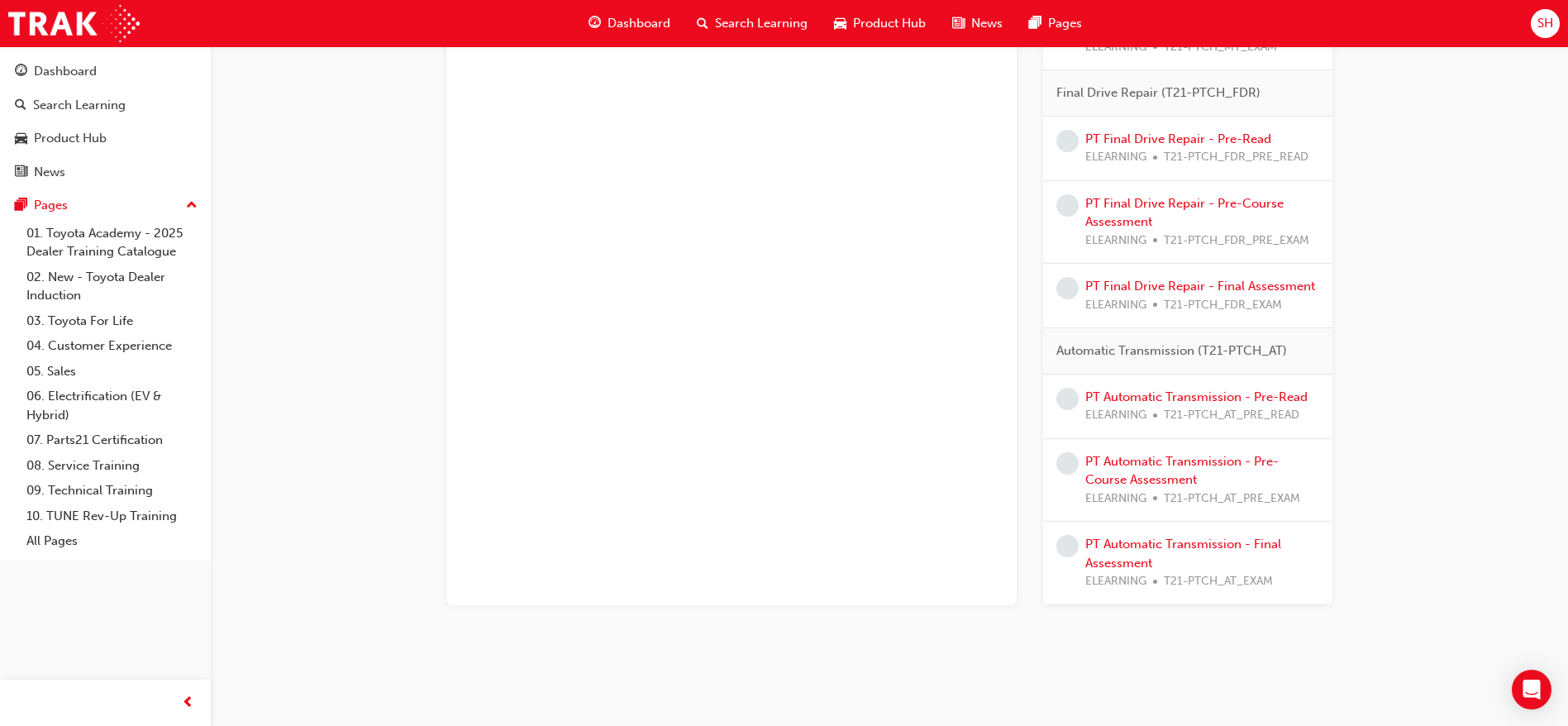
drag, startPoint x: 728, startPoint y: 661, endPoint x: 465, endPoint y: 784, distance: 290.3
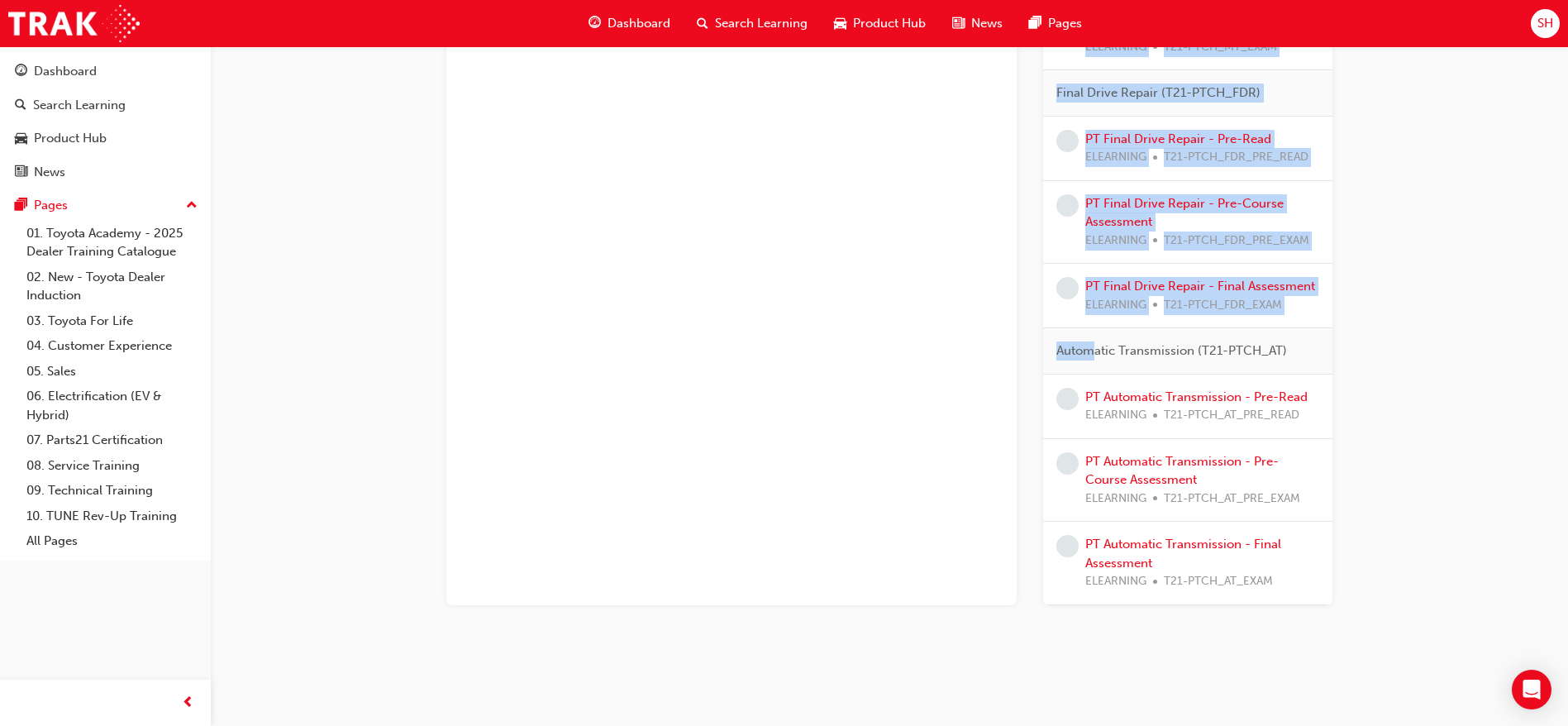
drag, startPoint x: 865, startPoint y: 490, endPoint x: 1094, endPoint y: 347, distance: 270.0
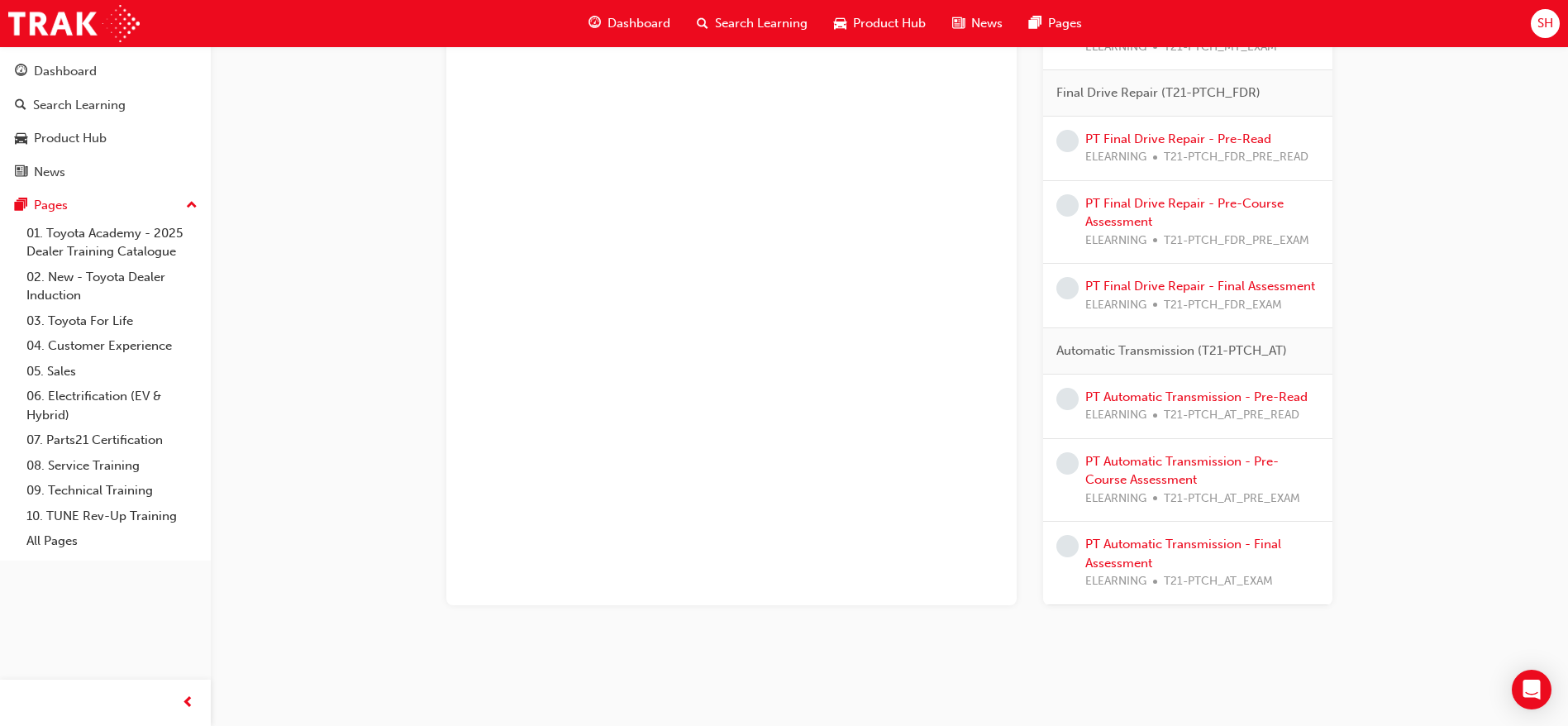
drag, startPoint x: 974, startPoint y: 362, endPoint x: 989, endPoint y: 342, distance: 25.0
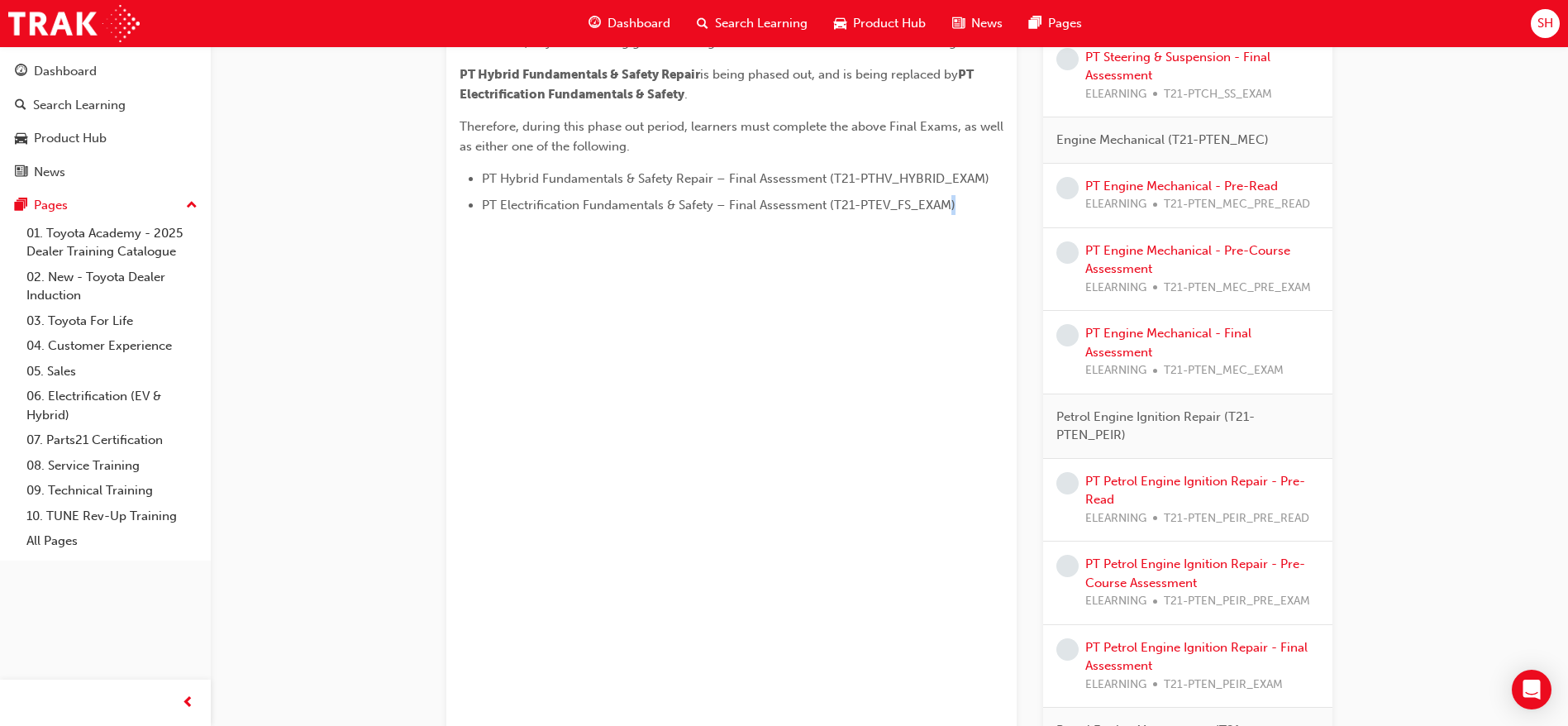
scroll to position [817, 0]
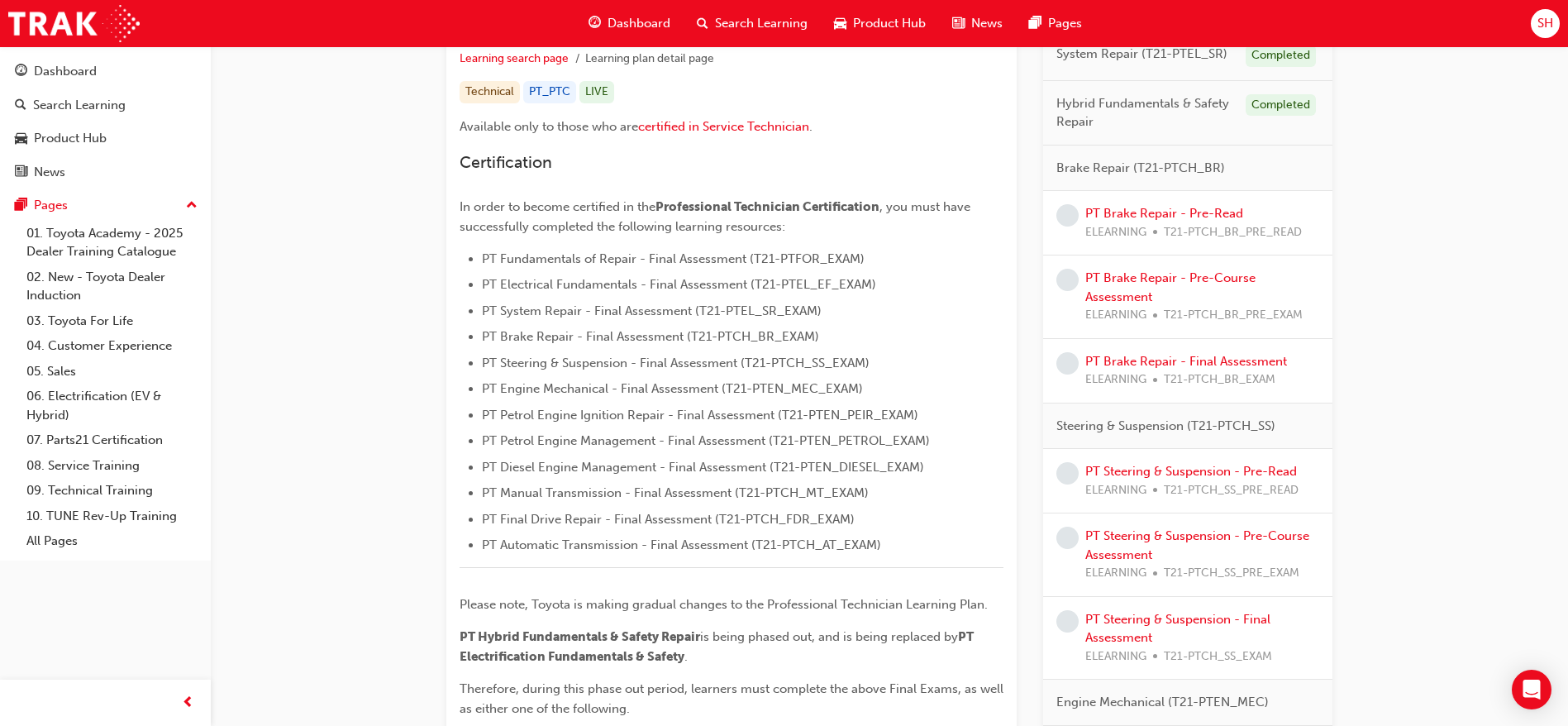
scroll to position [252, 0]
